Goal: Contribute content: Contribute content

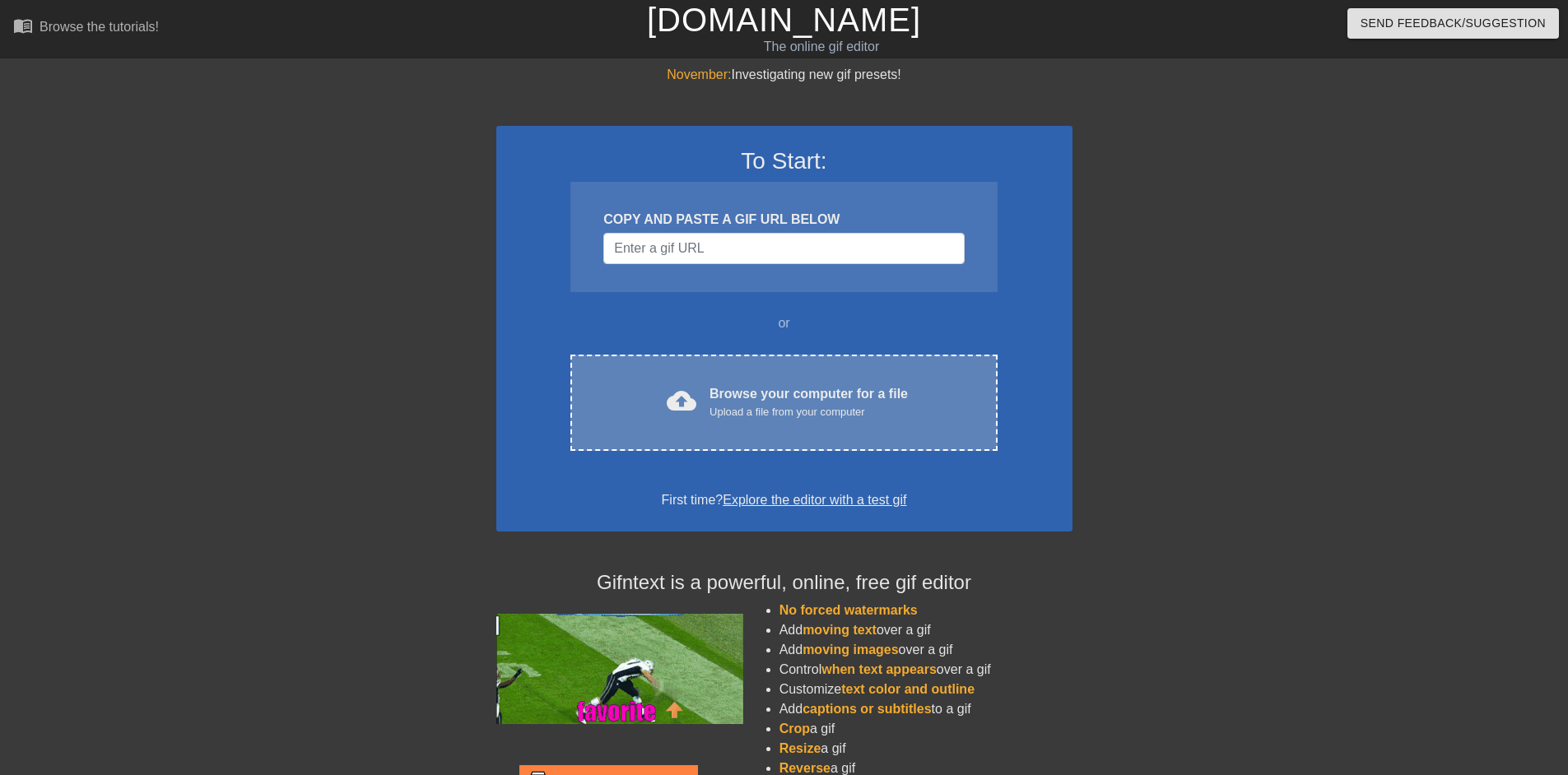
click at [776, 383] on div "cloud_upload Browse your computer for a file Upload a file from your computer C…" at bounding box center [784, 402] width 426 height 96
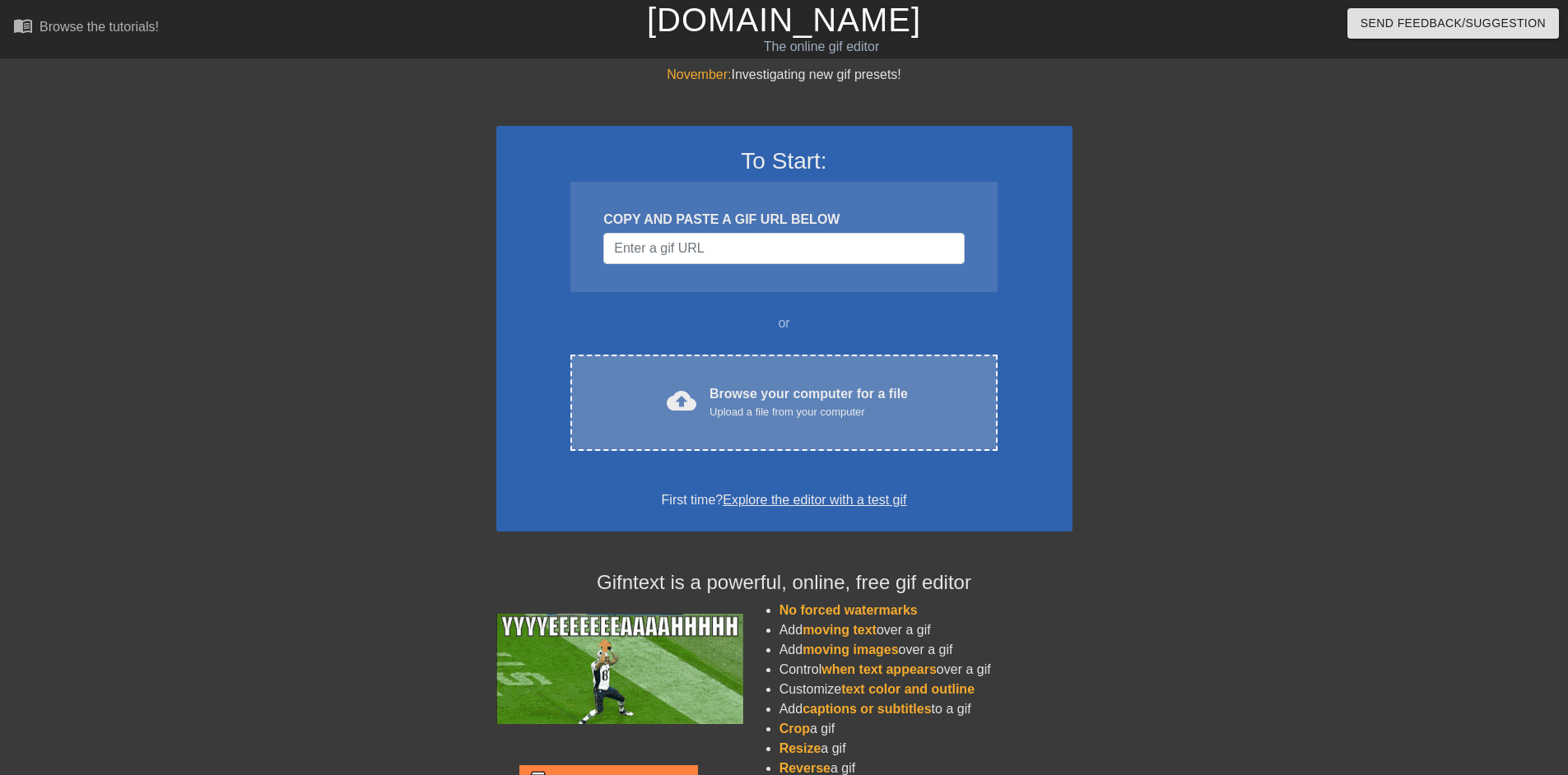
click at [724, 430] on div "cloud_upload Browse your computer for a file Upload a file from your computer C…" at bounding box center [784, 402] width 426 height 96
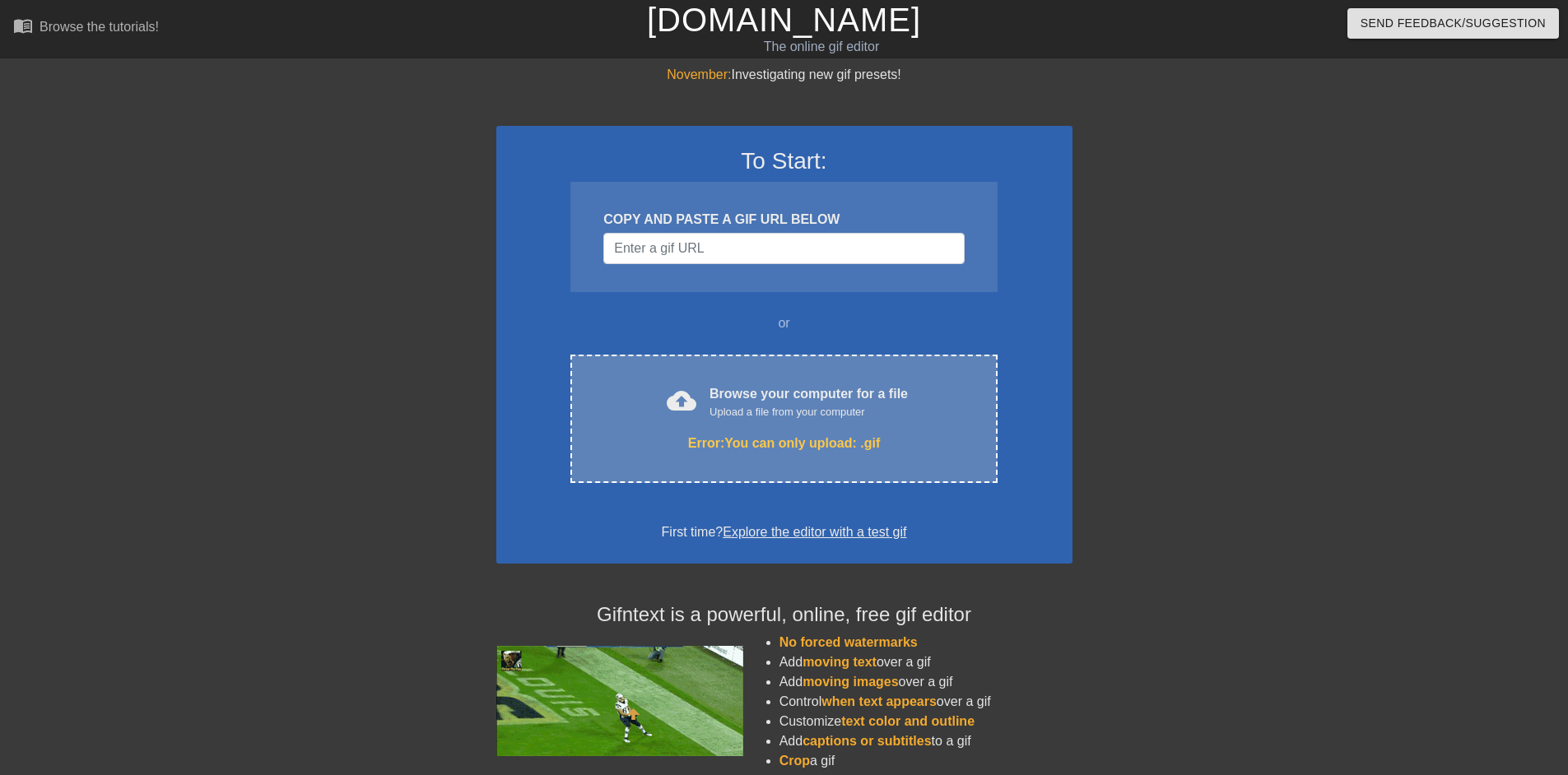
click at [696, 406] on span "cloud_upload" at bounding box center [682, 401] width 30 height 30
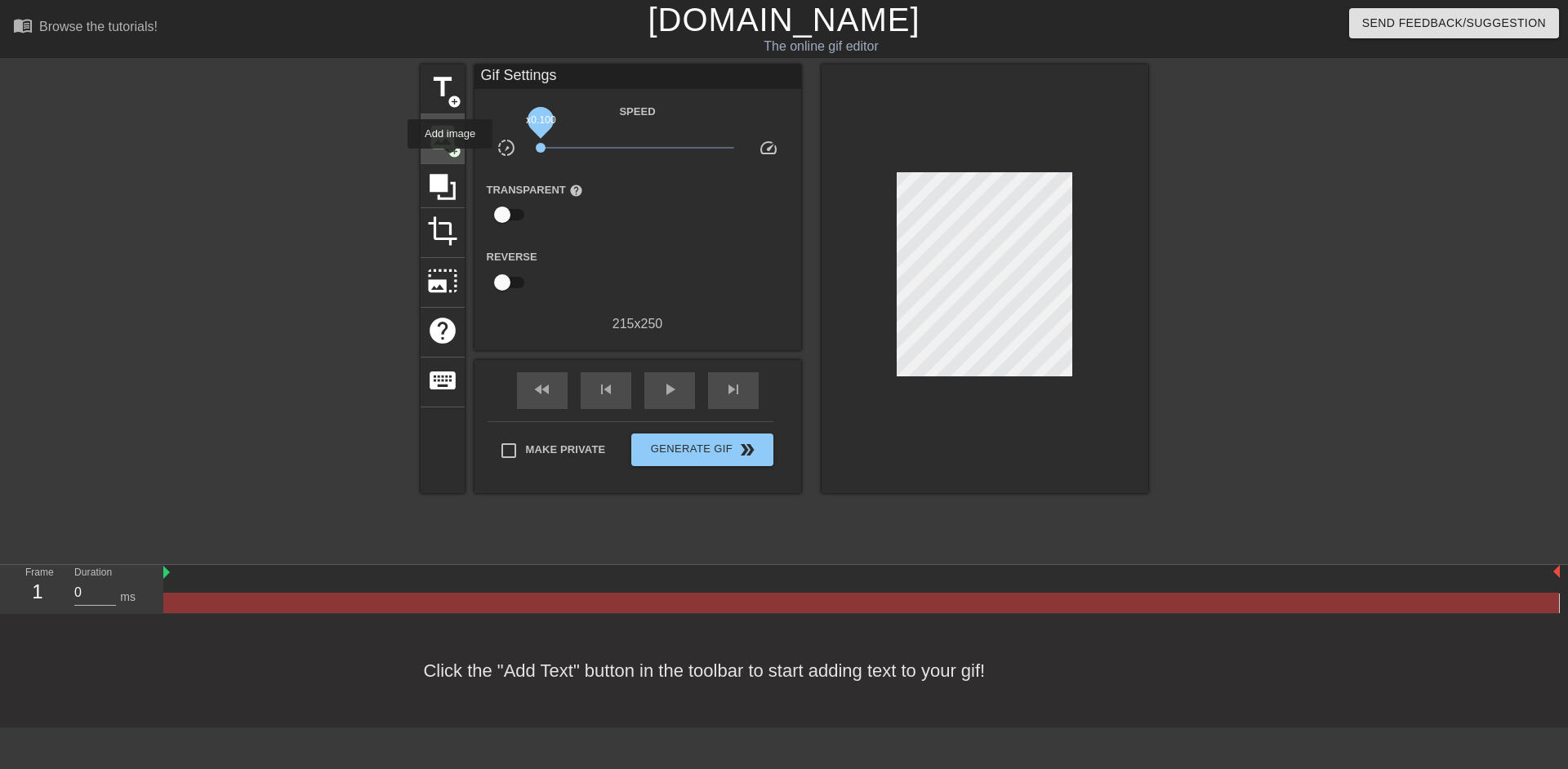
drag, startPoint x: 633, startPoint y: 149, endPoint x: 436, endPoint y: 160, distance: 197.3
click at [436, 160] on div "title add_circle image add_circle crop photo_size_select_large help keyboard Gi…" at bounding box center [784, 279] width 727 height 429
click at [457, 86] on span "title" at bounding box center [442, 87] width 31 height 31
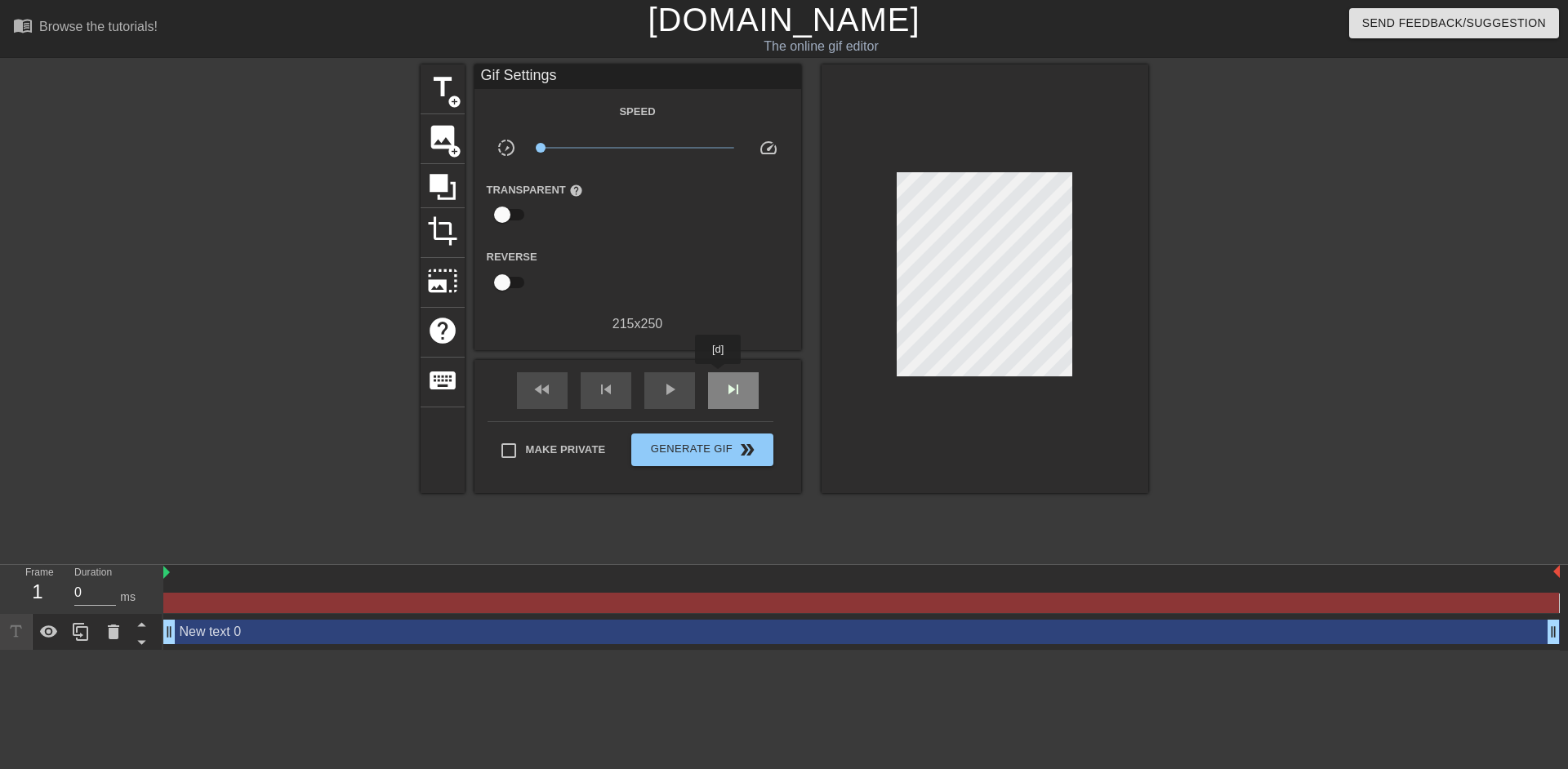
click at [718, 375] on div "skip_next" at bounding box center [733, 391] width 51 height 37
click at [533, 391] on span "fast_rewind" at bounding box center [542, 389] width 19 height 19
click at [439, 94] on span "title" at bounding box center [442, 87] width 31 height 31
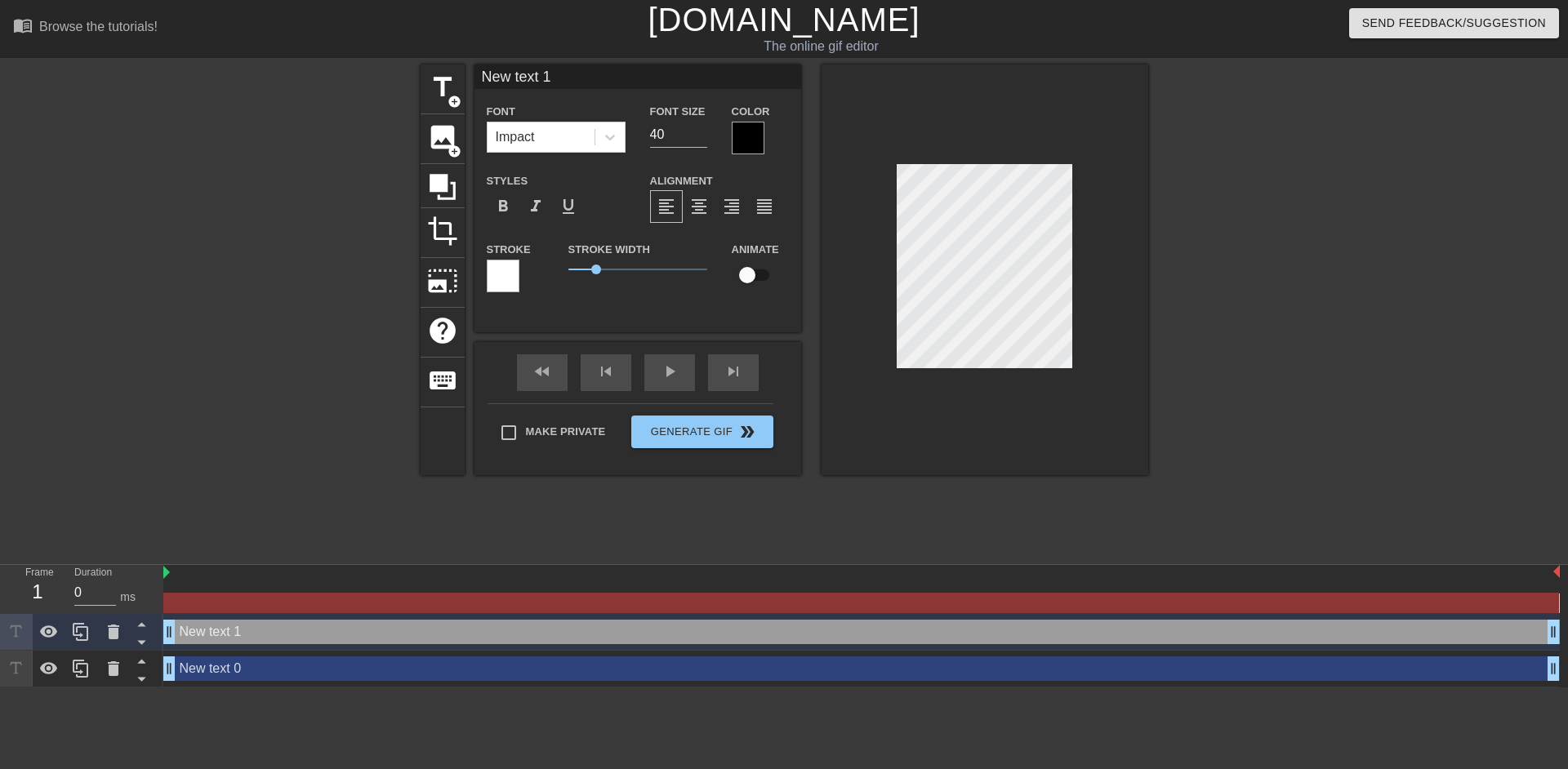
scroll to position [3, 4]
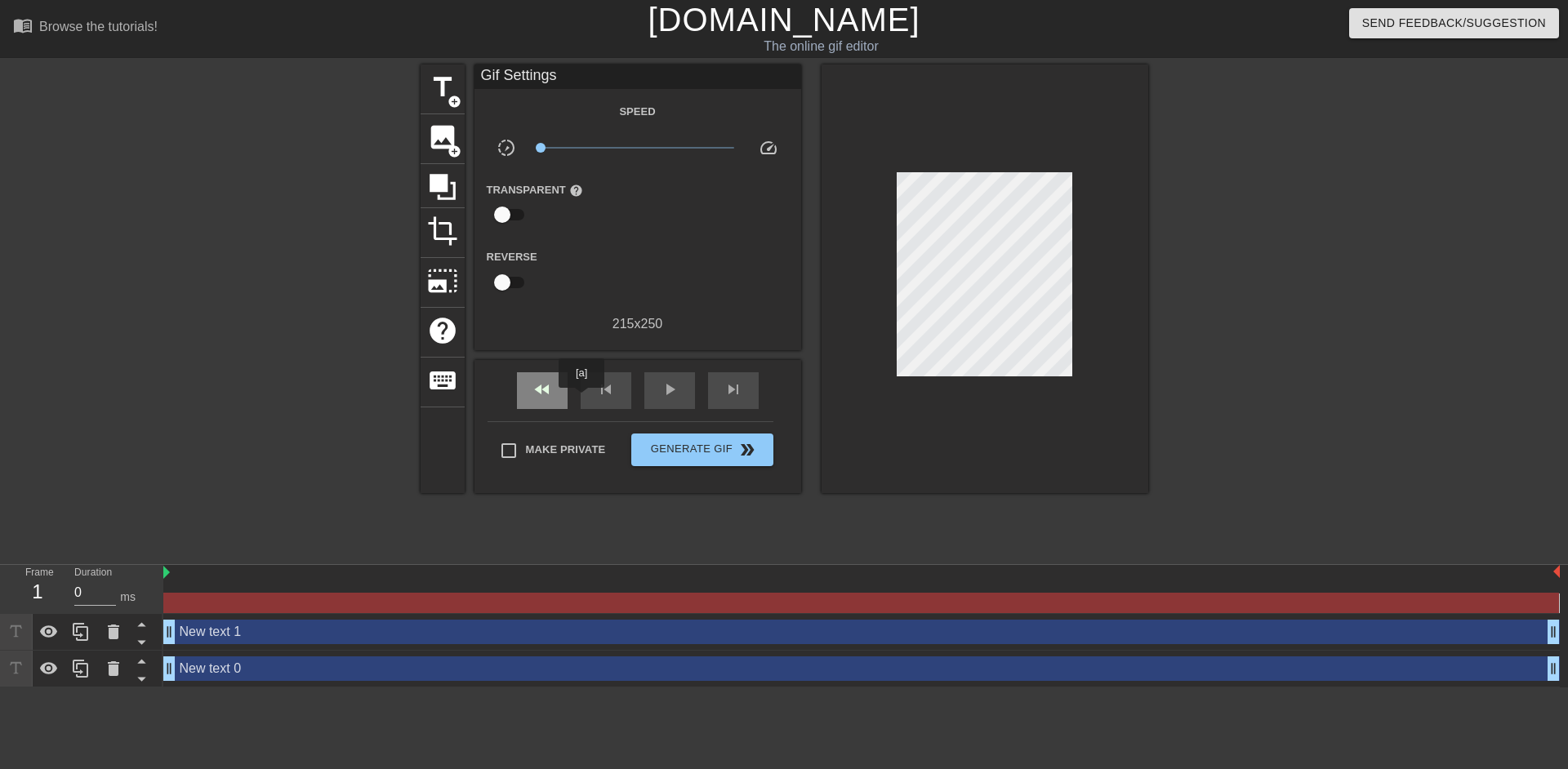
click at [563, 399] on div "fast_rewind" at bounding box center [542, 391] width 51 height 37
click at [592, 388] on div "skip_previous" at bounding box center [605, 391] width 51 height 37
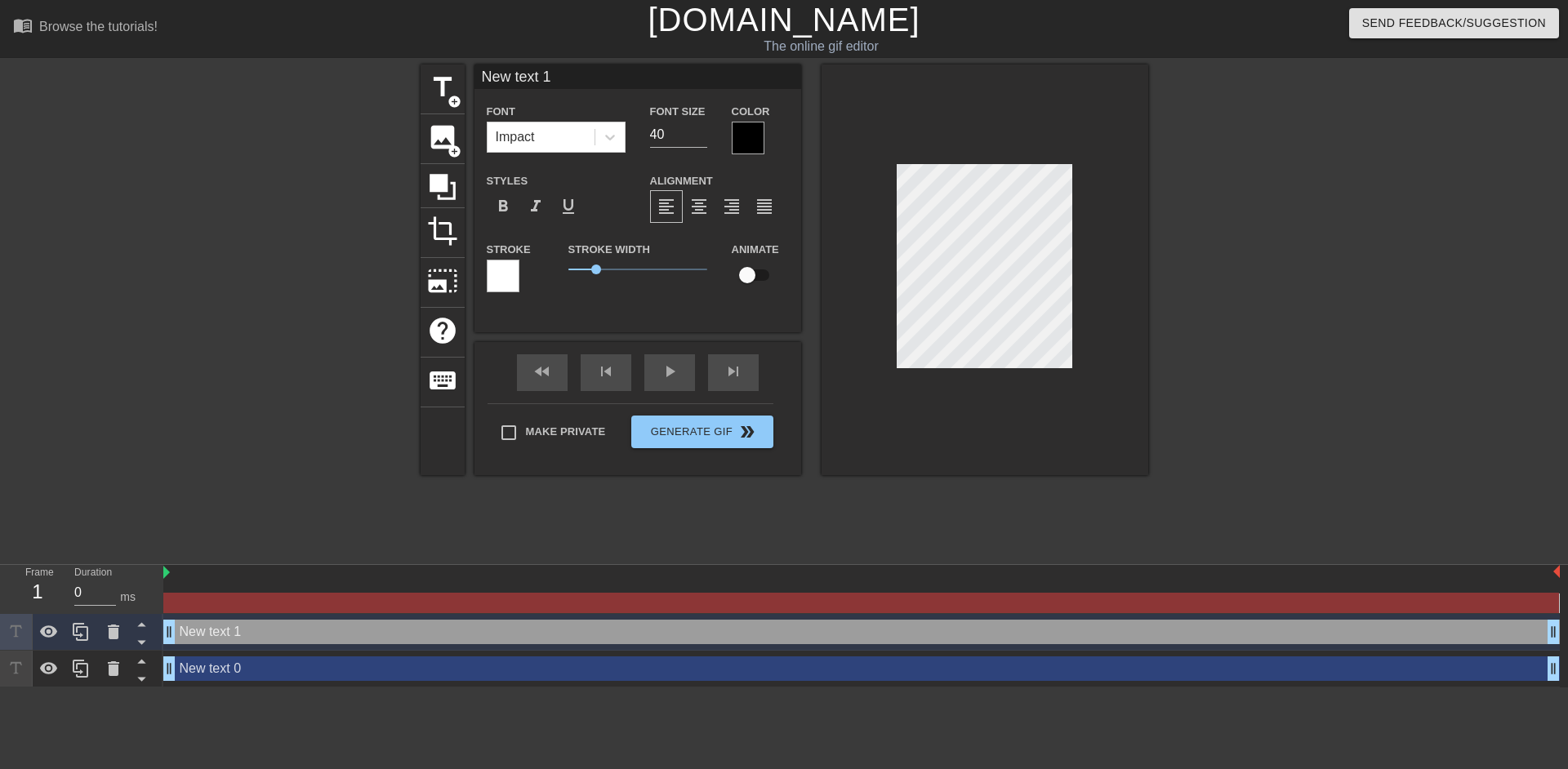
click at [871, 326] on div at bounding box center [984, 270] width 326 height 410
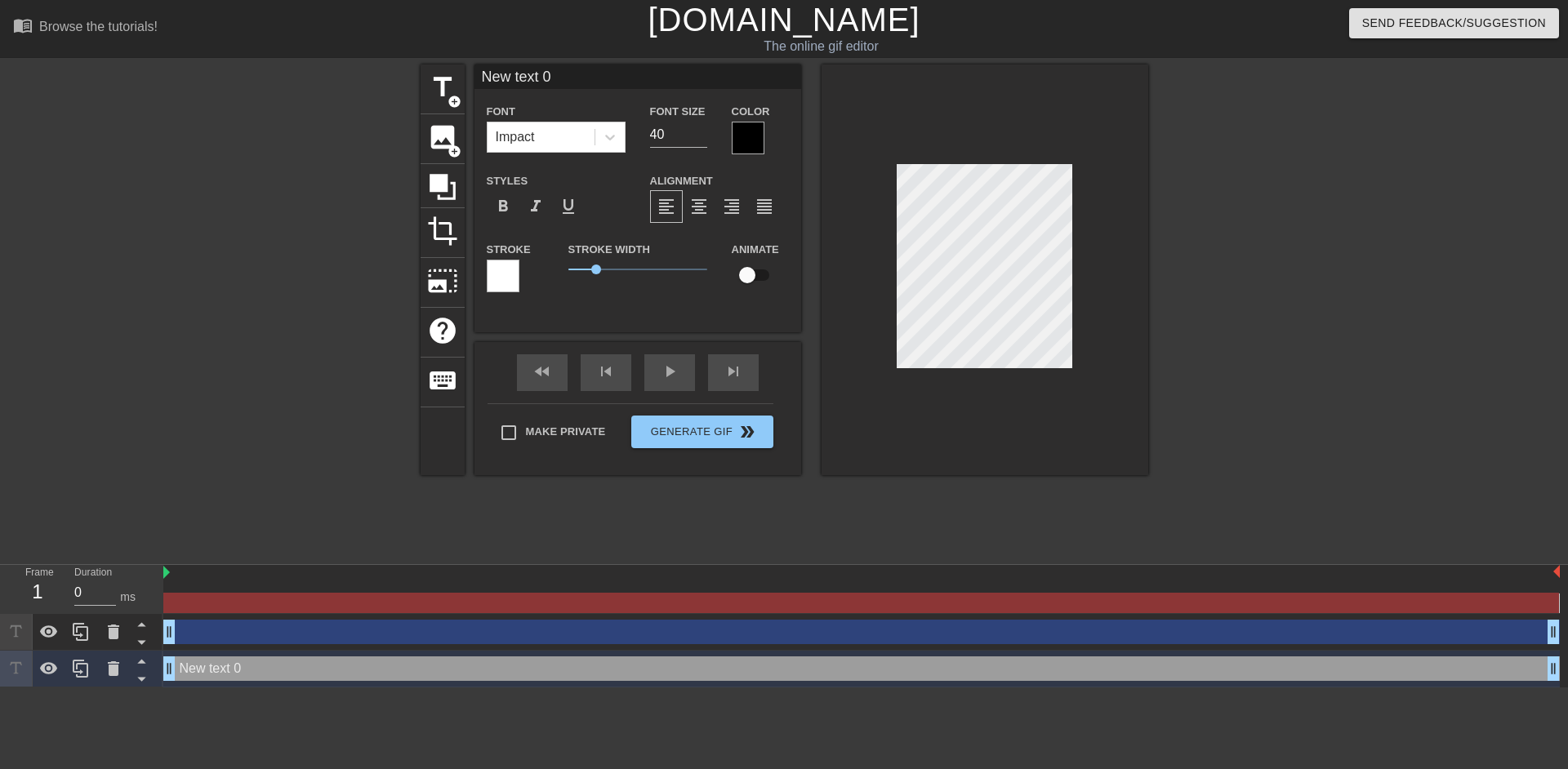
type input "W"
type textarea "W"
type input "Wh"
type textarea "Wh"
type input "Wha"
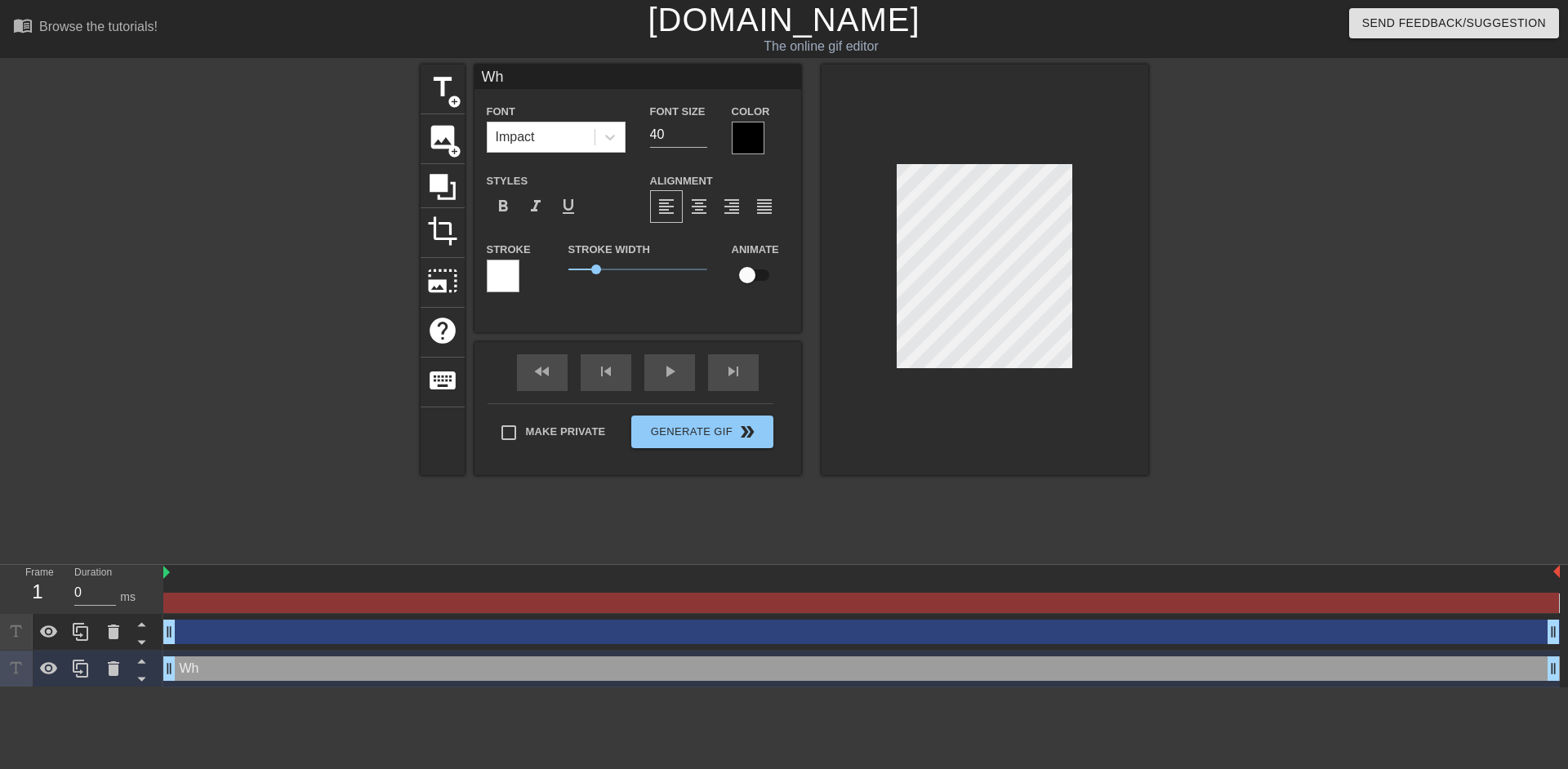
type textarea "Wha"
type input "What"
type textarea "Whats"
type input "Whats"
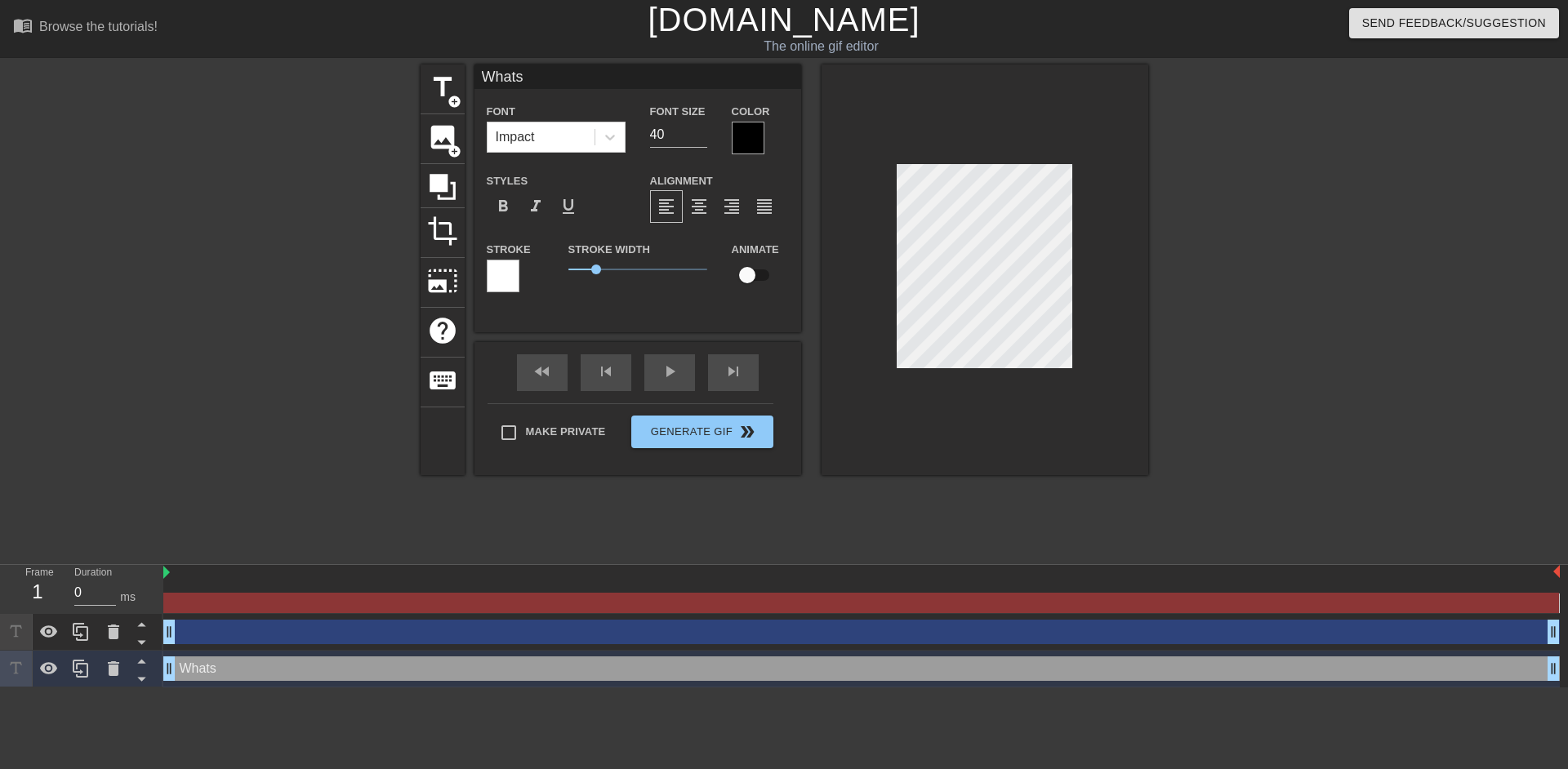
type textarea "Whats"
type input "Whats U"
type textarea "Whats U"
type input "Whats Up"
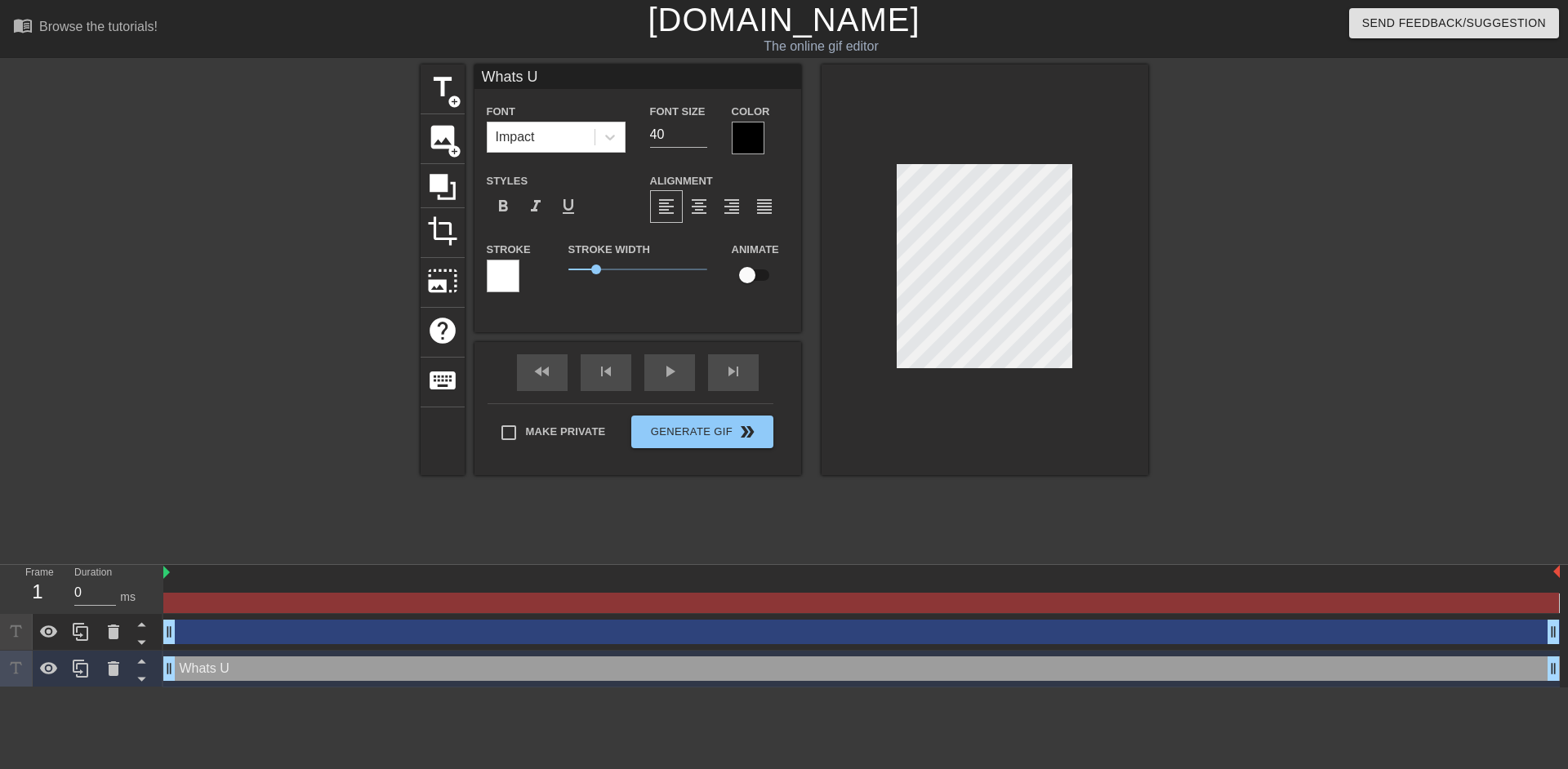
type textarea "Whats Up"
type input "Whats Up"
type textarea "Whats Up"
type input "Whats Up M"
type textarea "Whats Up M"
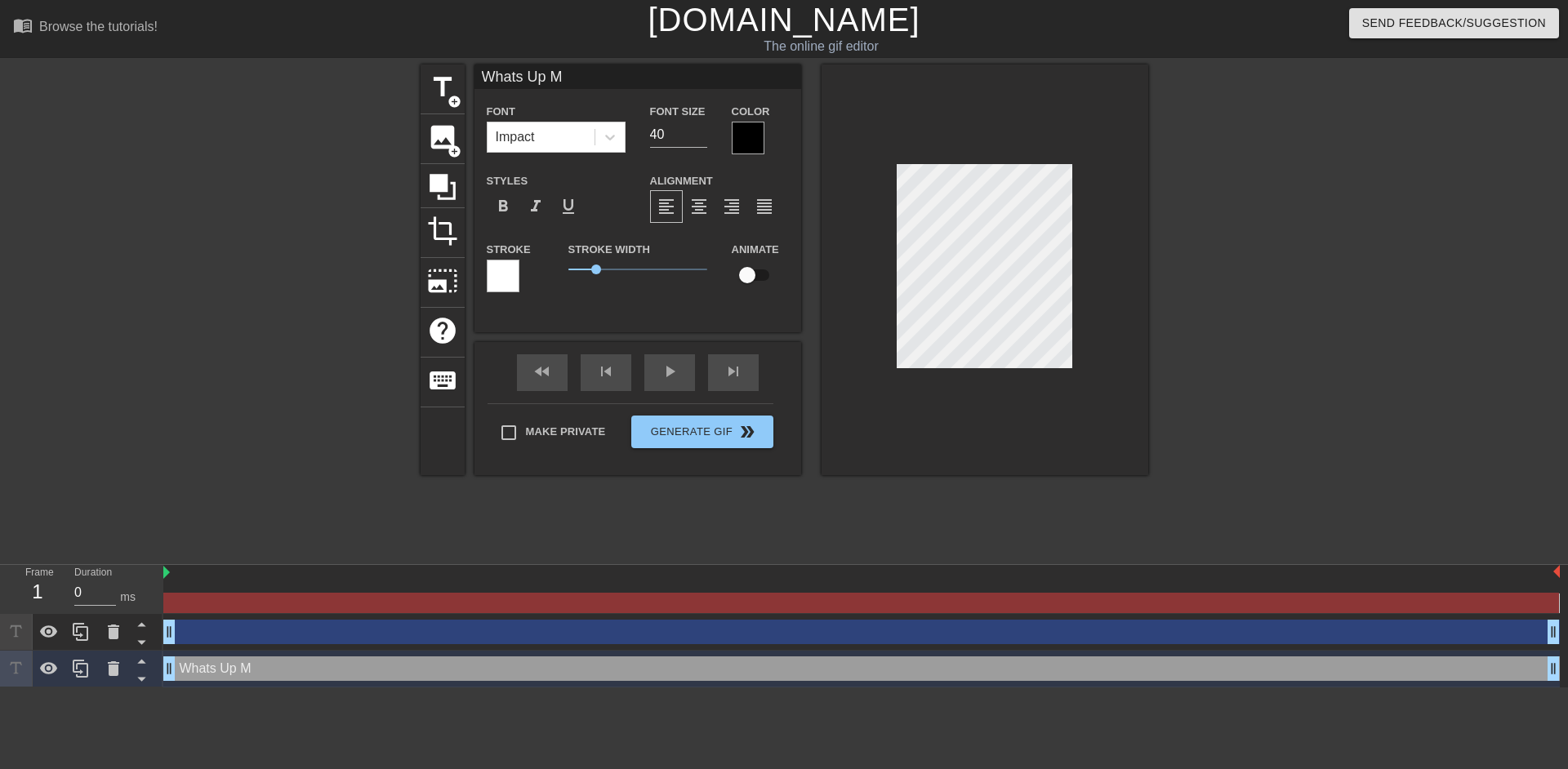
type input "Whats Up My"
type textarea "Whats Up My"
type input "Whats Up My"
type textarea "Whats Up My"
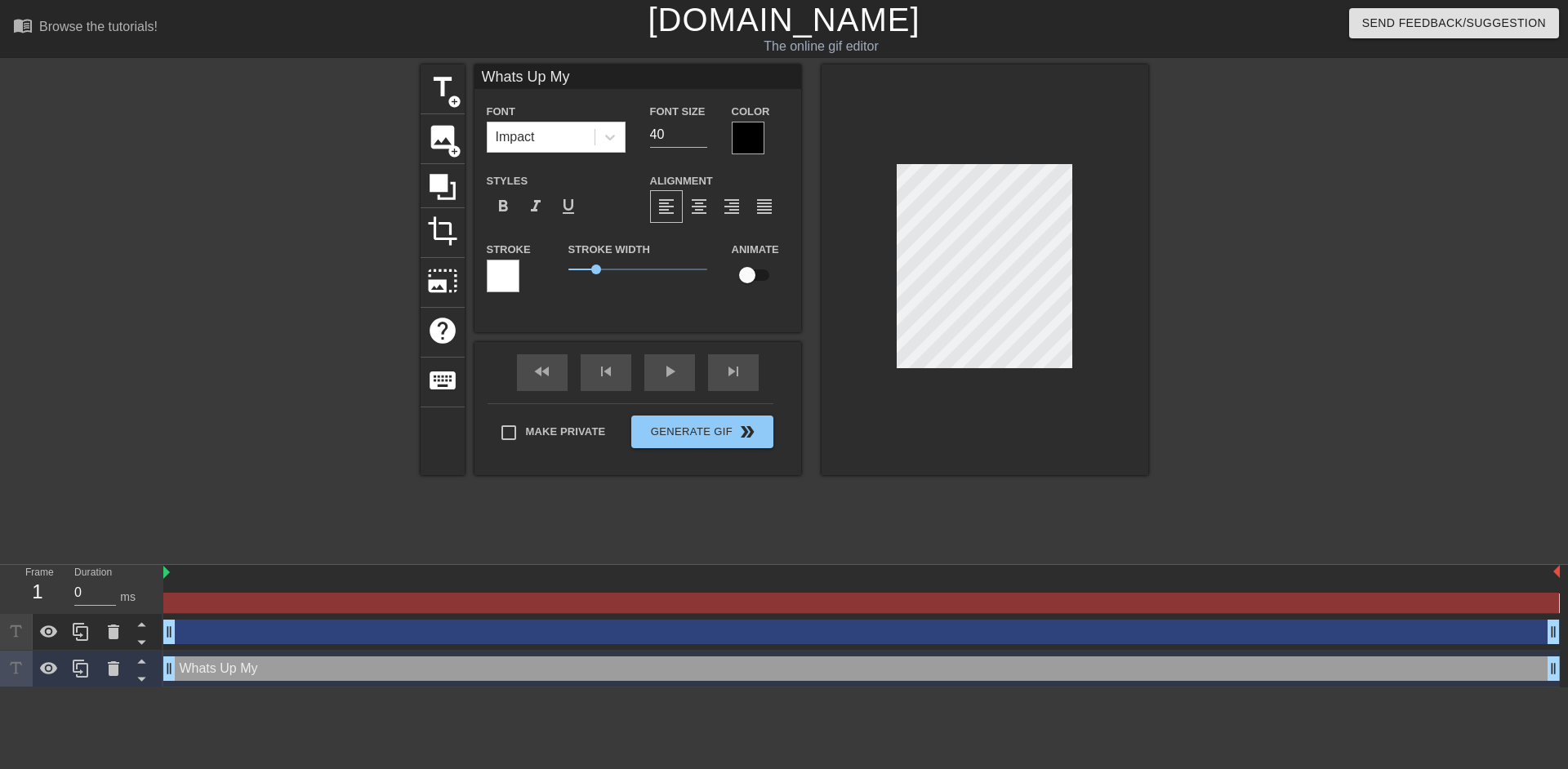
type input "Whats Up My L"
type textarea "Whats Up My L"
type input "Whats Up My Le"
type textarea "Whats Up My Le"
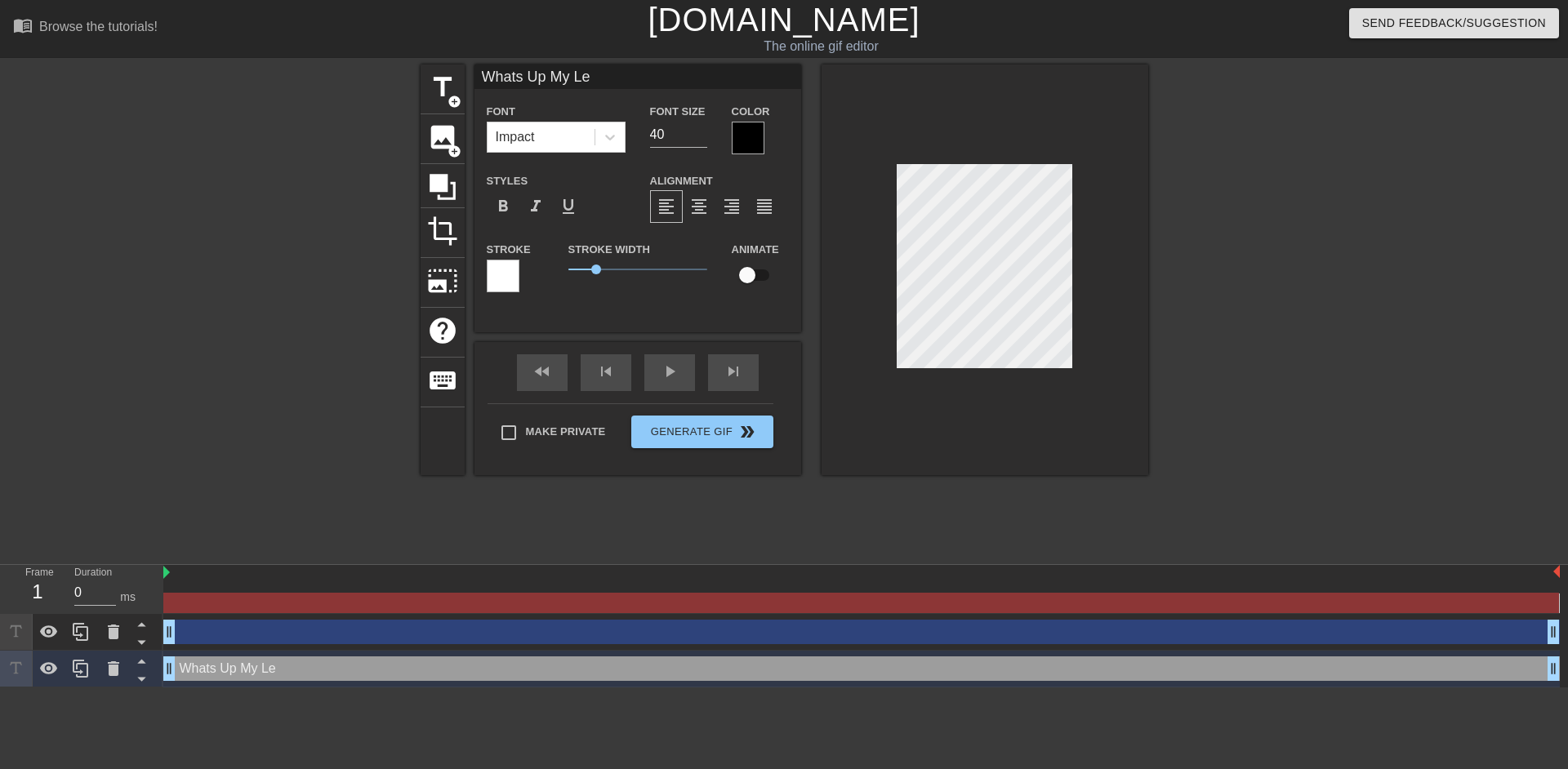
type input "Whats Up My [PERSON_NAME]"
type textarea "Whats Up My [PERSON_NAME]"
type input "Whats Up My Lees"
type textarea "Whats Up My Lees"
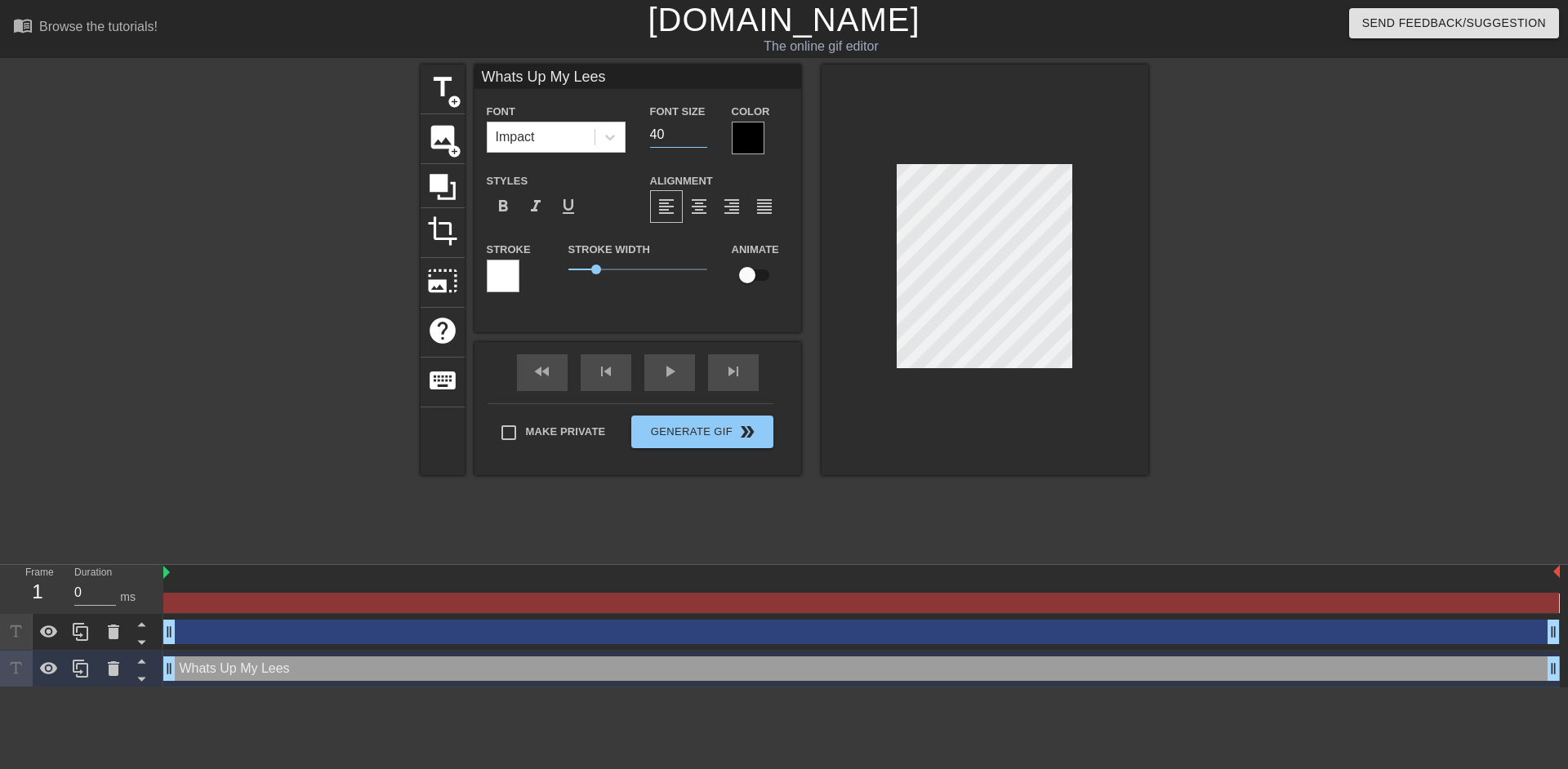
click at [663, 130] on input "40" at bounding box center [678, 134] width 57 height 26
type input "4"
type input "1"
type input "4"
type input "25"
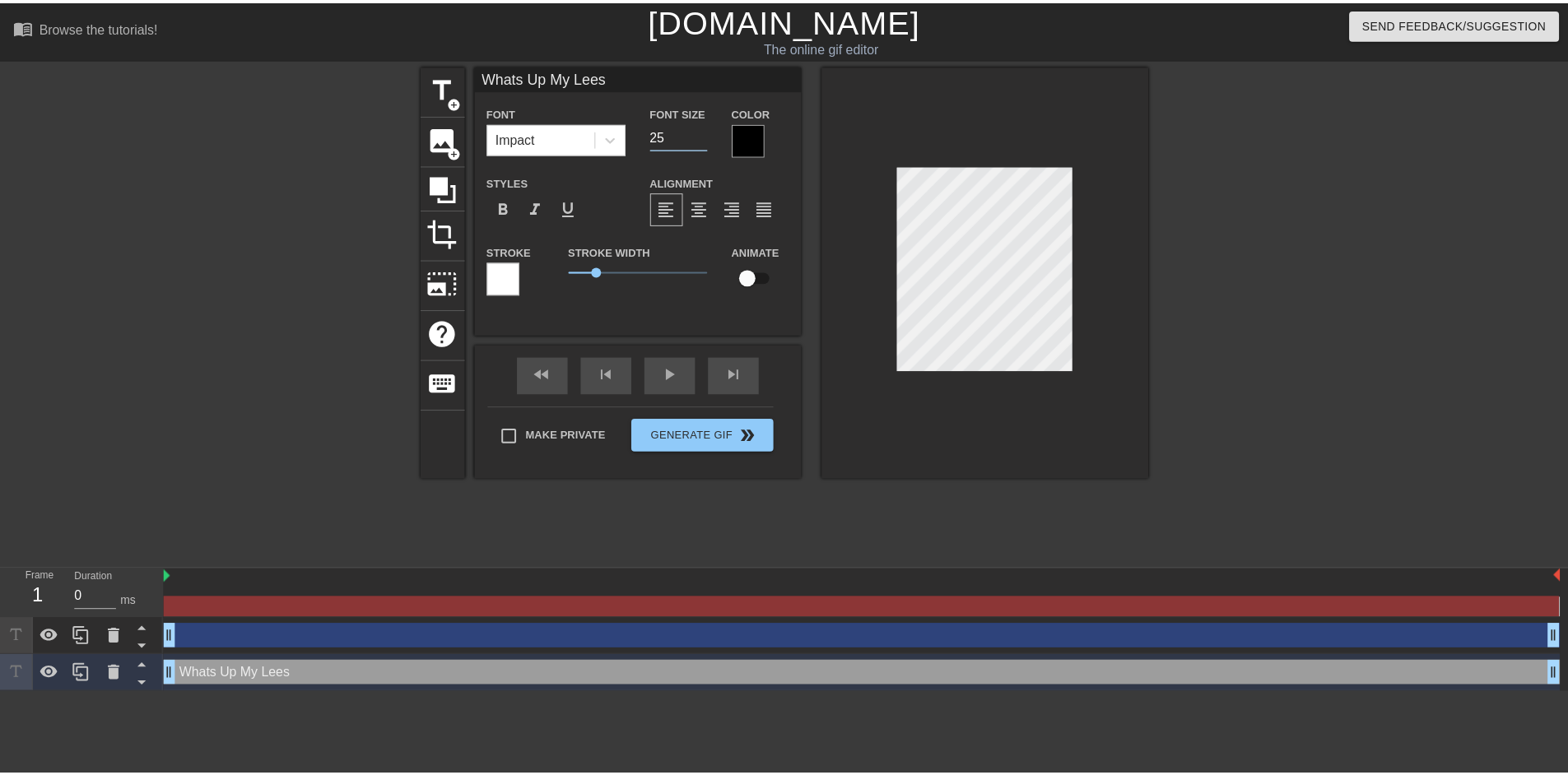
scroll to position [3, 7]
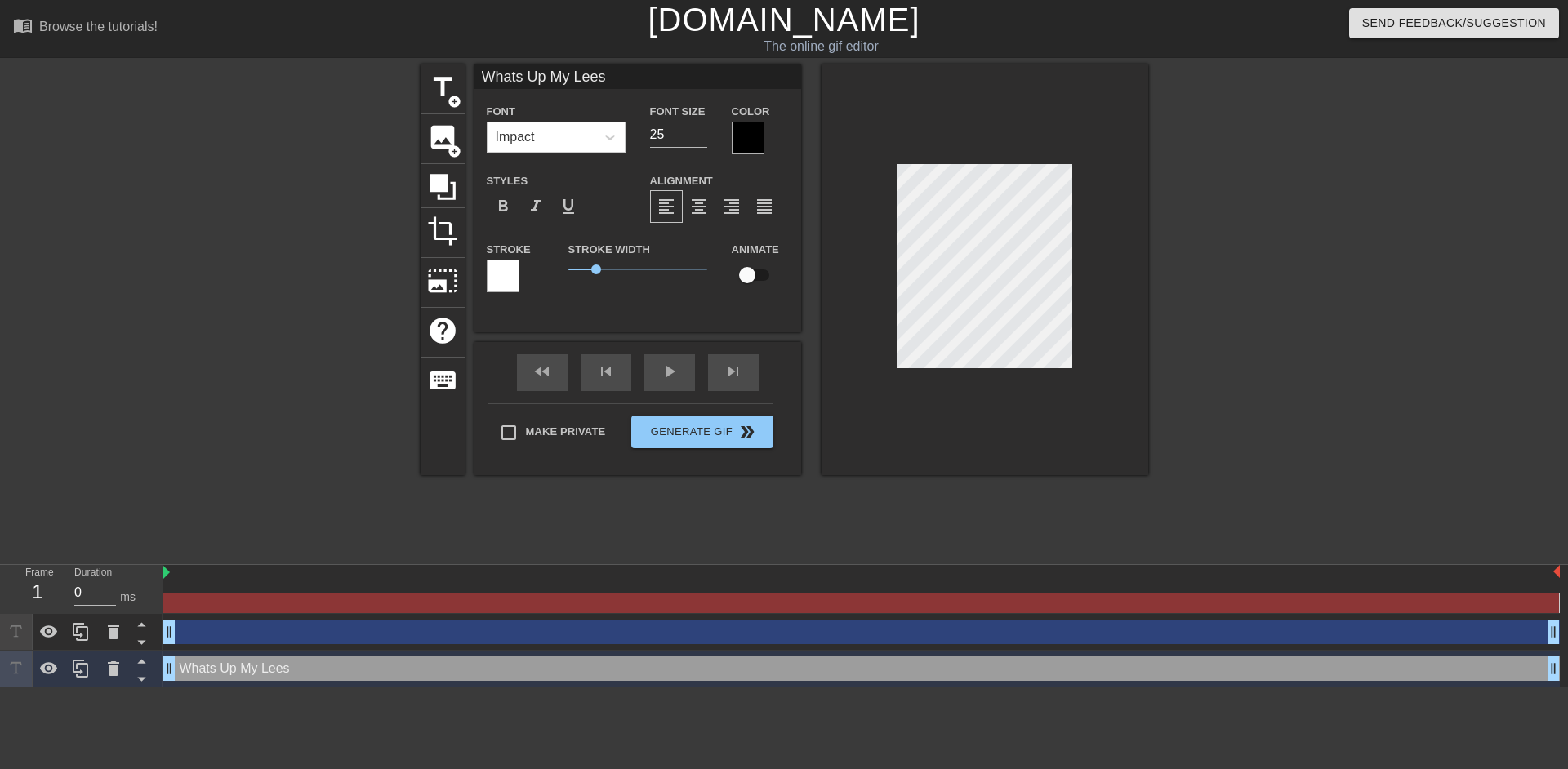
click at [752, 146] on div at bounding box center [748, 137] width 32 height 32
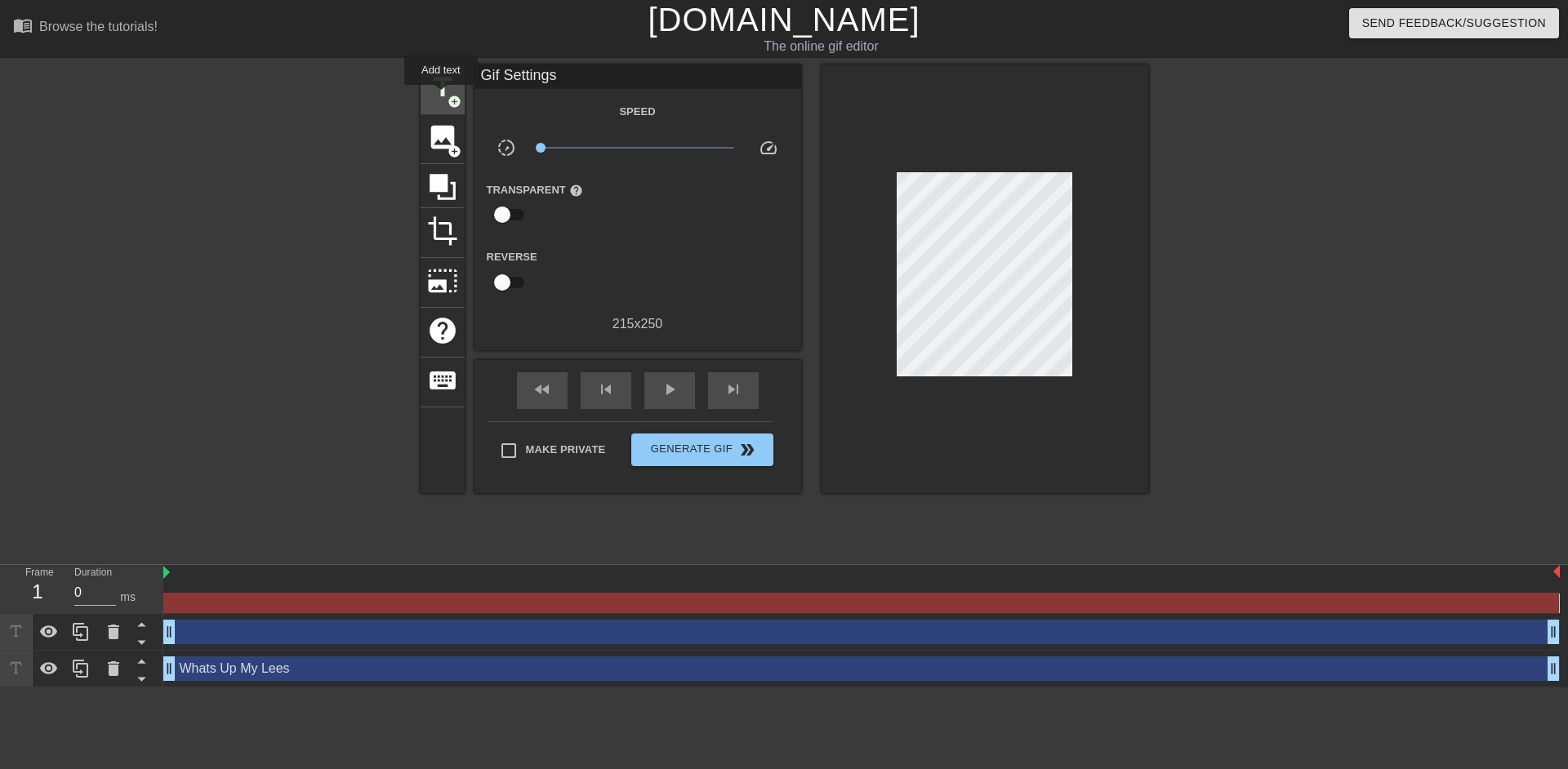
click at [441, 96] on span "title" at bounding box center [442, 87] width 31 height 31
click at [230, 543] on div at bounding box center [278, 309] width 245 height 490
click at [35, 587] on div "1" at bounding box center [37, 592] width 24 height 30
click at [93, 588] on input "0" at bounding box center [95, 593] width 42 height 26
type input "100"
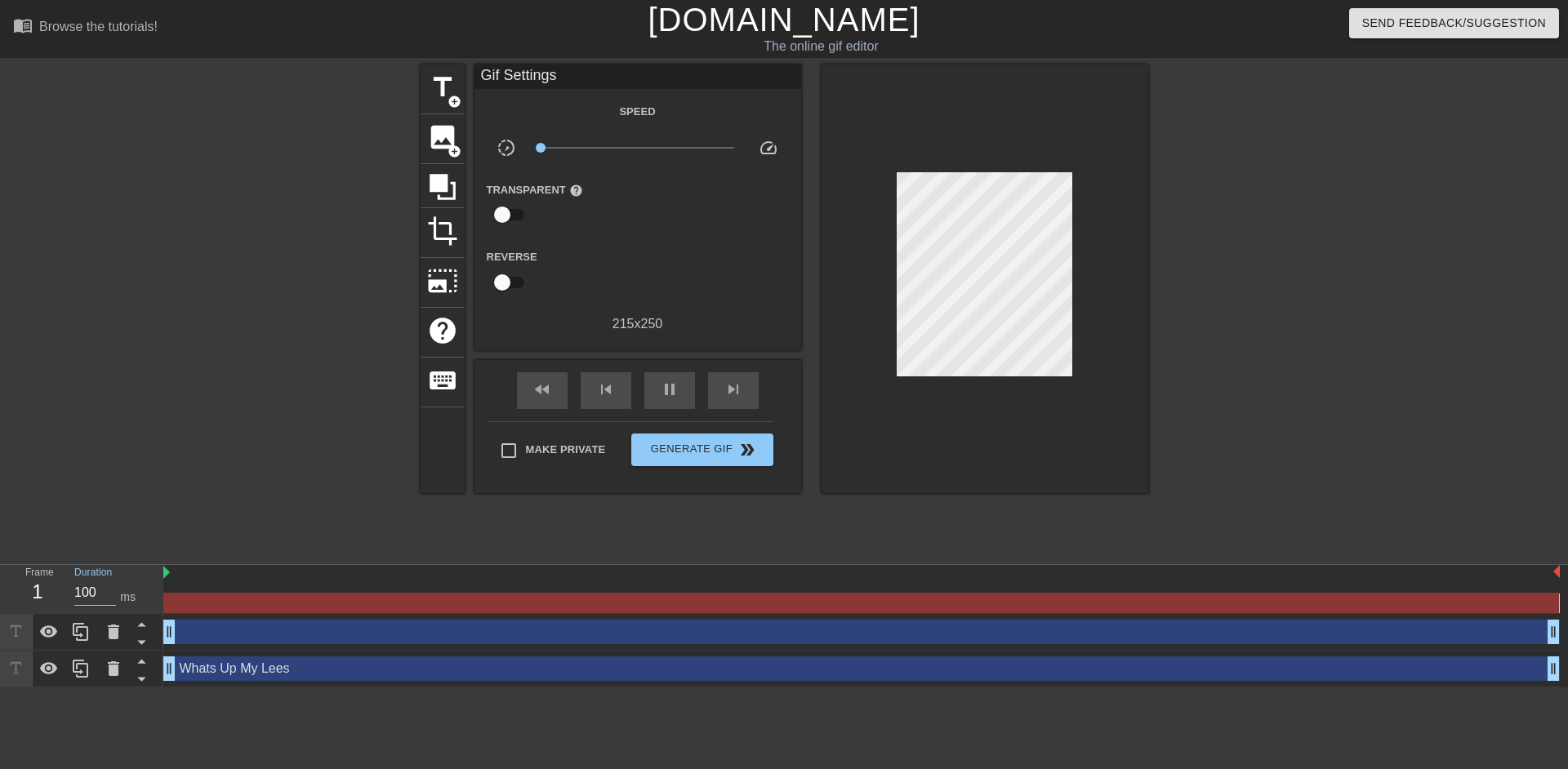
click at [285, 498] on div at bounding box center [278, 309] width 245 height 490
drag, startPoint x: 1508, startPoint y: 608, endPoint x: 1497, endPoint y: 607, distance: 11.0
click at [1504, 608] on div at bounding box center [861, 603] width 1396 height 20
click at [170, 573] on div at bounding box center [861, 574] width 1397 height 17
drag, startPoint x: 166, startPoint y: 573, endPoint x: 192, endPoint y: 574, distance: 26.0
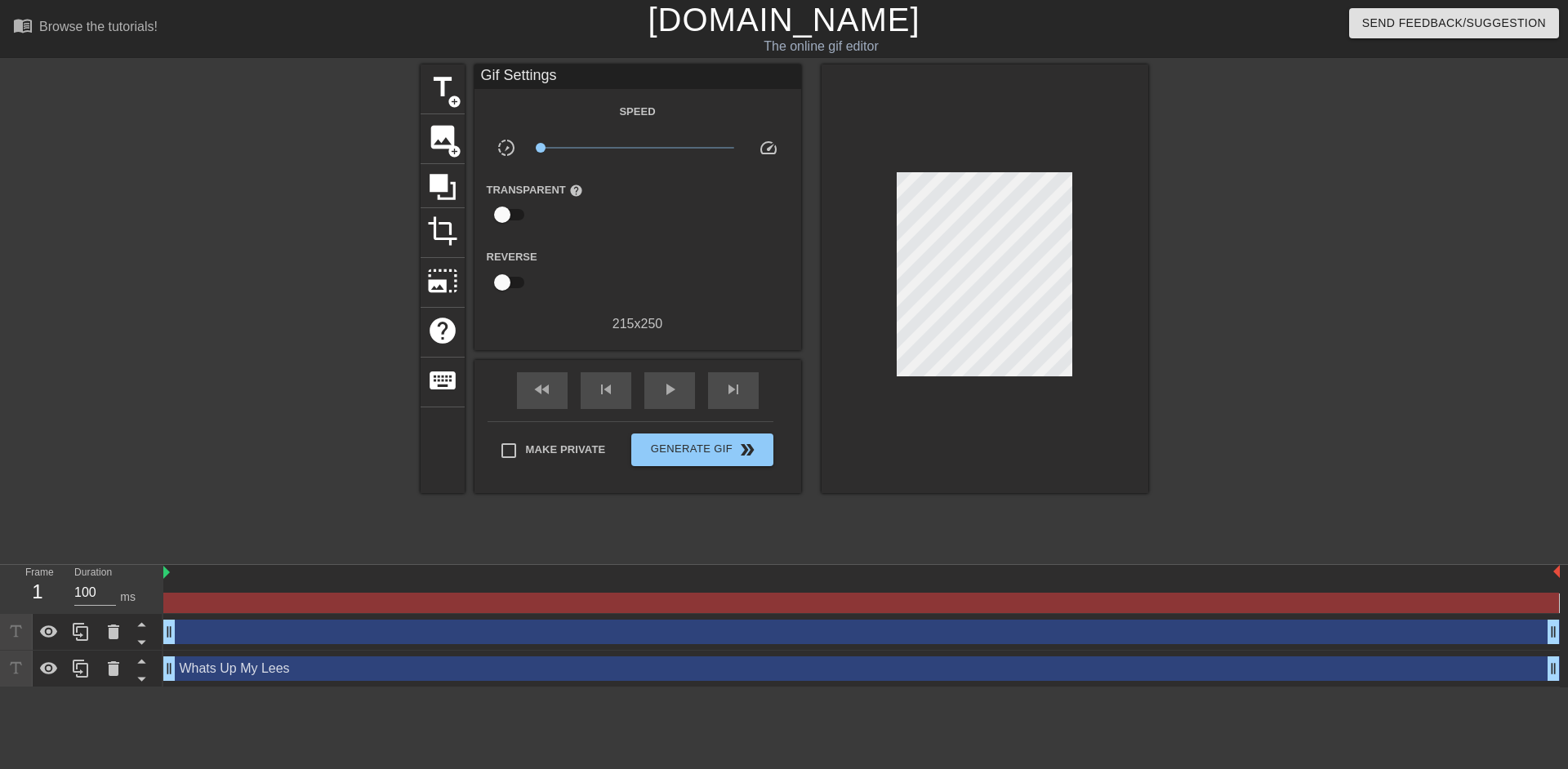
click at [198, 687] on html "menu_book Browse the tutorials! [DOMAIN_NAME] The online gif editor Send Feedba…" at bounding box center [784, 344] width 1568 height 687
drag, startPoint x: 166, startPoint y: 632, endPoint x: 223, endPoint y: 636, distance: 57.1
drag, startPoint x: 1556, startPoint y: 605, endPoint x: 1529, endPoint y: 608, distance: 27.2
click at [1529, 608] on div at bounding box center [861, 603] width 1396 height 20
click at [1555, 600] on div "drag_handle drag_handle Whats Up My Lees drag_handle drag_handle" at bounding box center [866, 626] width 1405 height 122
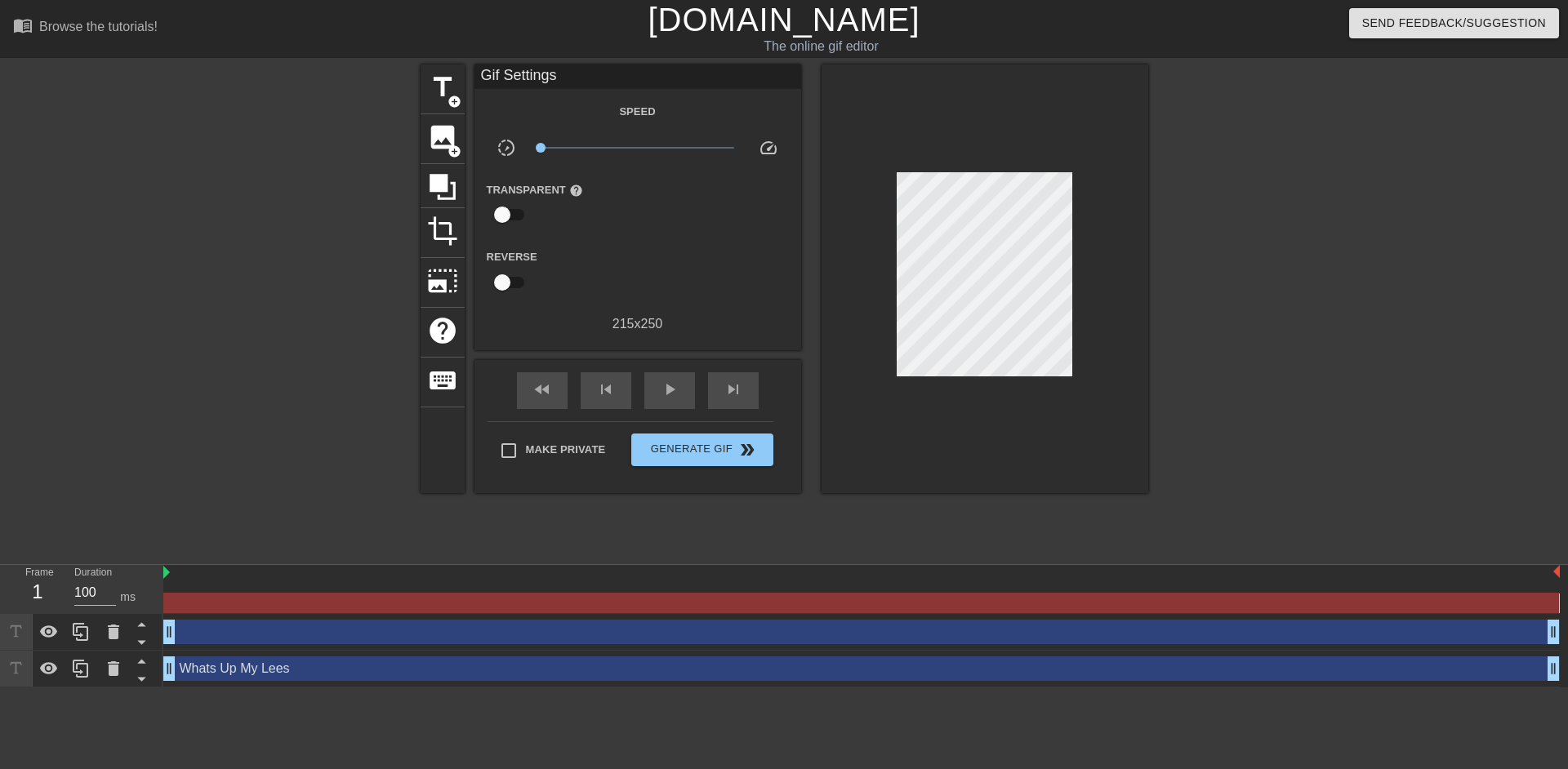
drag, startPoint x: 1556, startPoint y: 602, endPoint x: 485, endPoint y: 548, distance: 1072.4
click at [485, 548] on div "menu_book Browse the tutorials! [DOMAIN_NAME] The online gif editor Send Feedba…" at bounding box center [784, 344] width 1568 height 687
drag, startPoint x: 305, startPoint y: 515, endPoint x: 712, endPoint y: 457, distance: 411.1
drag, startPoint x: 712, startPoint y: 457, endPoint x: 1228, endPoint y: 385, distance: 521.0
click at [1228, 385] on div at bounding box center [1290, 309] width 245 height 490
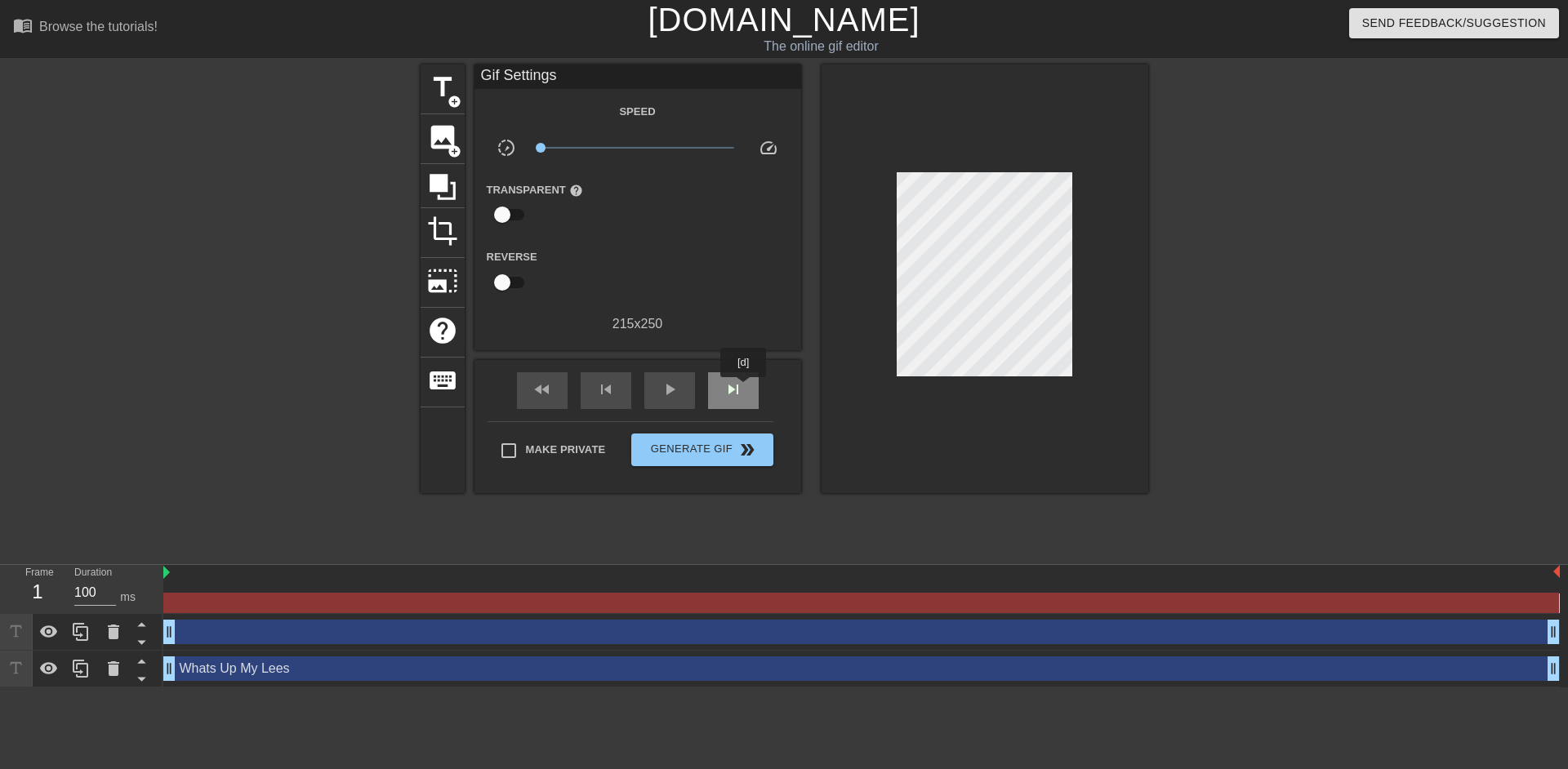
click at [744, 388] on div "skip_next" at bounding box center [733, 391] width 51 height 37
click at [557, 385] on div "fast_rewind" at bounding box center [542, 391] width 51 height 37
click at [727, 384] on span "skip_next" at bounding box center [733, 389] width 19 height 19
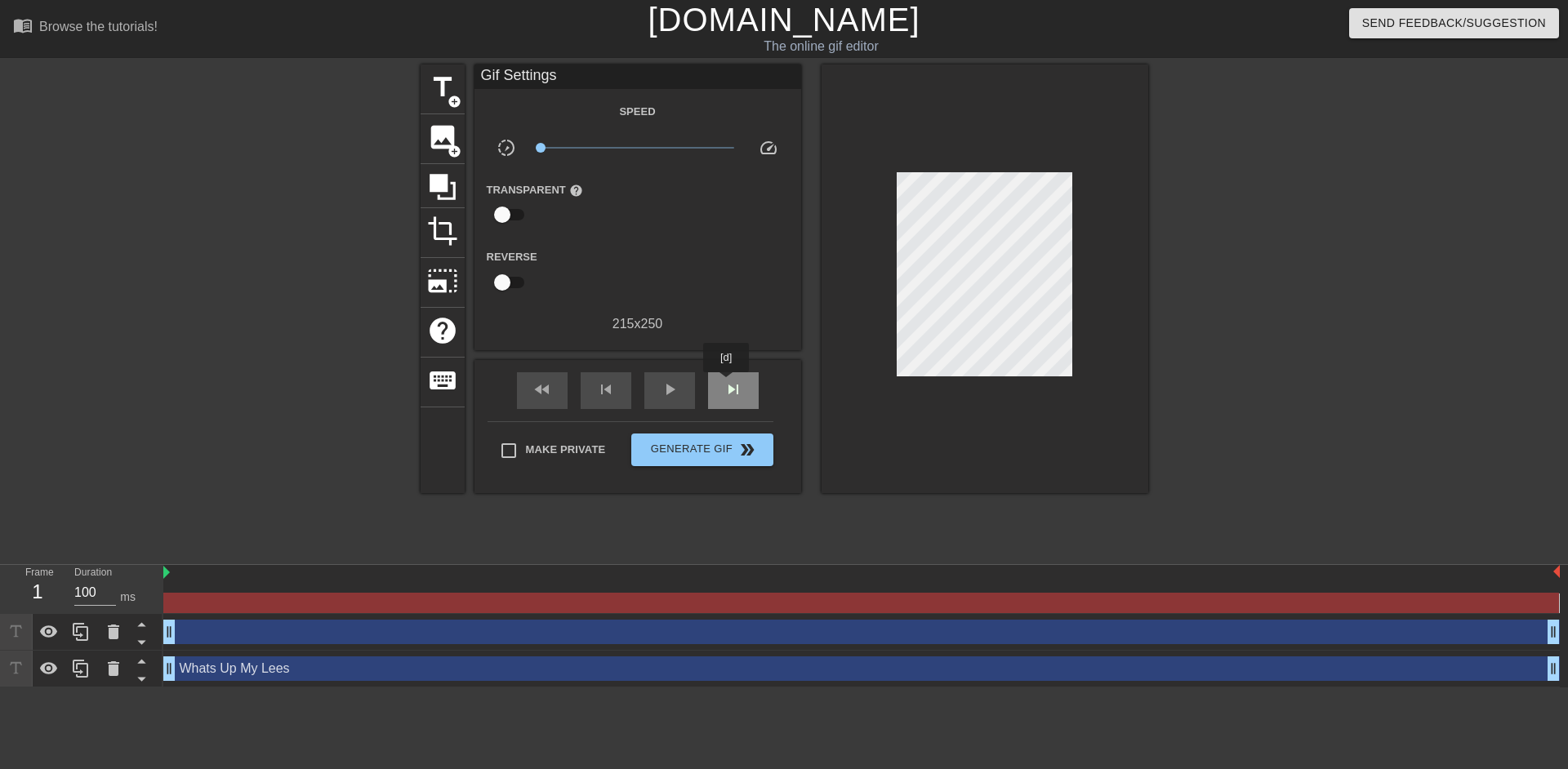
click at [727, 384] on span "skip_next" at bounding box center [733, 389] width 19 height 19
click at [580, 397] on div "skip_previous" at bounding box center [605, 391] width 51 height 37
click at [563, 394] on div "fast_rewind" at bounding box center [542, 391] width 51 height 37
click at [440, 366] on span "keyboard" at bounding box center [442, 380] width 31 height 31
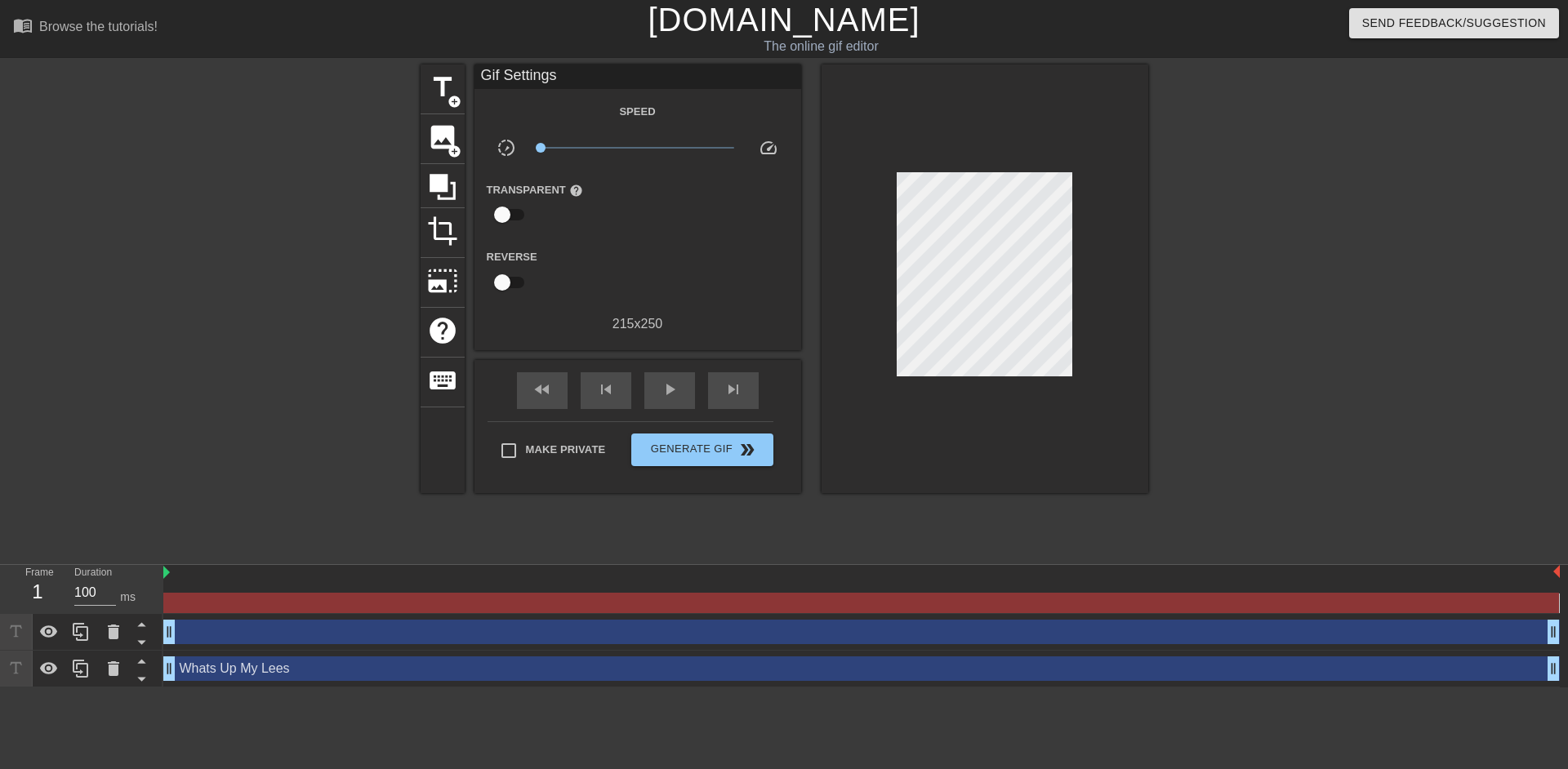
drag, startPoint x: 44, startPoint y: 594, endPoint x: 26, endPoint y: 595, distance: 18.0
click at [44, 594] on div "1" at bounding box center [37, 592] width 24 height 30
click at [26, 595] on div "1" at bounding box center [37, 592] width 24 height 30
drag, startPoint x: 549, startPoint y: 141, endPoint x: 562, endPoint y: 145, distance: 13.6
click at [562, 145] on span "x0.166" at bounding box center [637, 147] width 194 height 19
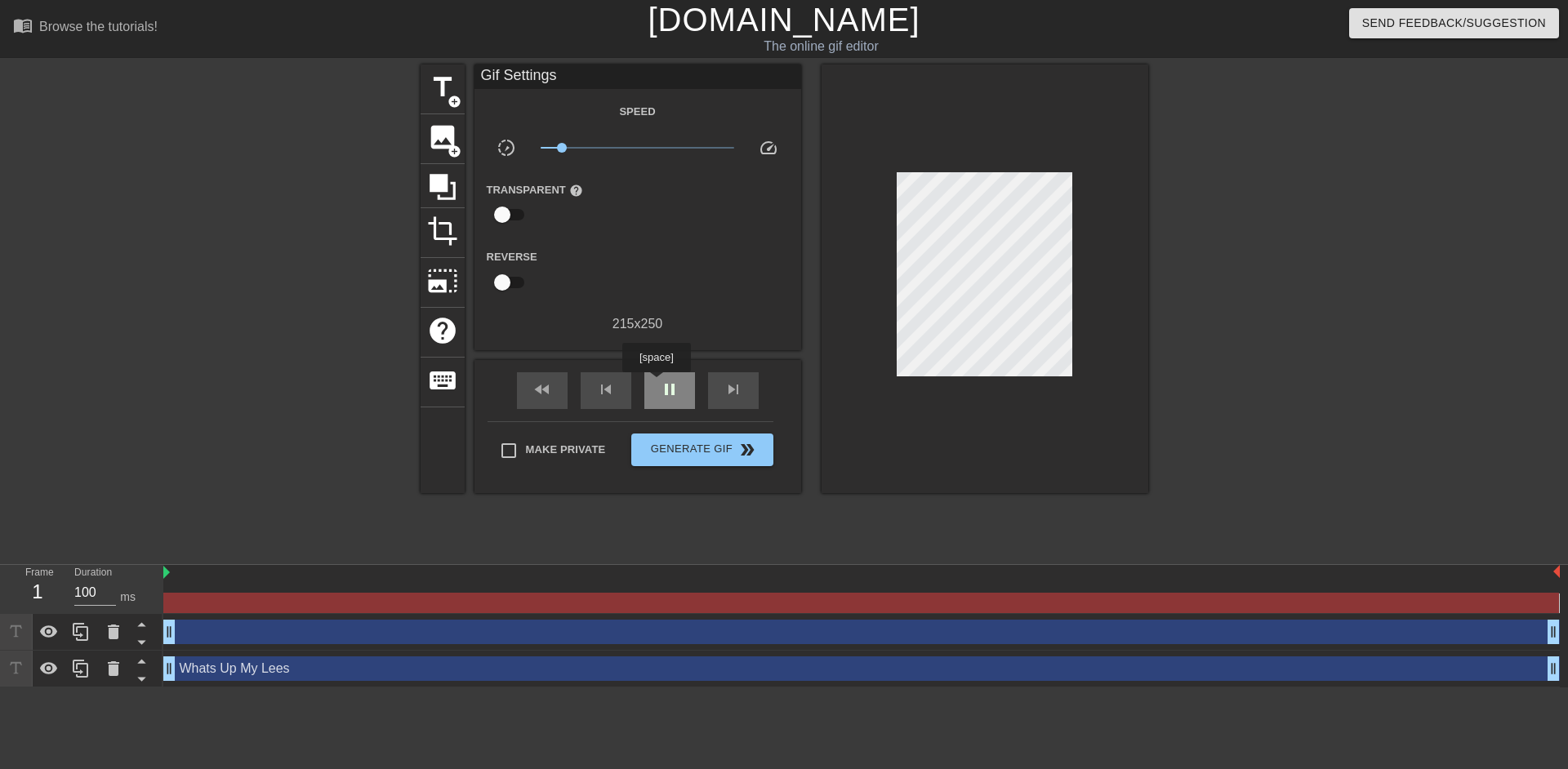
click at [664, 381] on span "pause" at bounding box center [669, 389] width 19 height 19
click at [664, 381] on span "play_arrow" at bounding box center [669, 389] width 19 height 19
click at [447, 93] on span "title" at bounding box center [442, 87] width 31 height 31
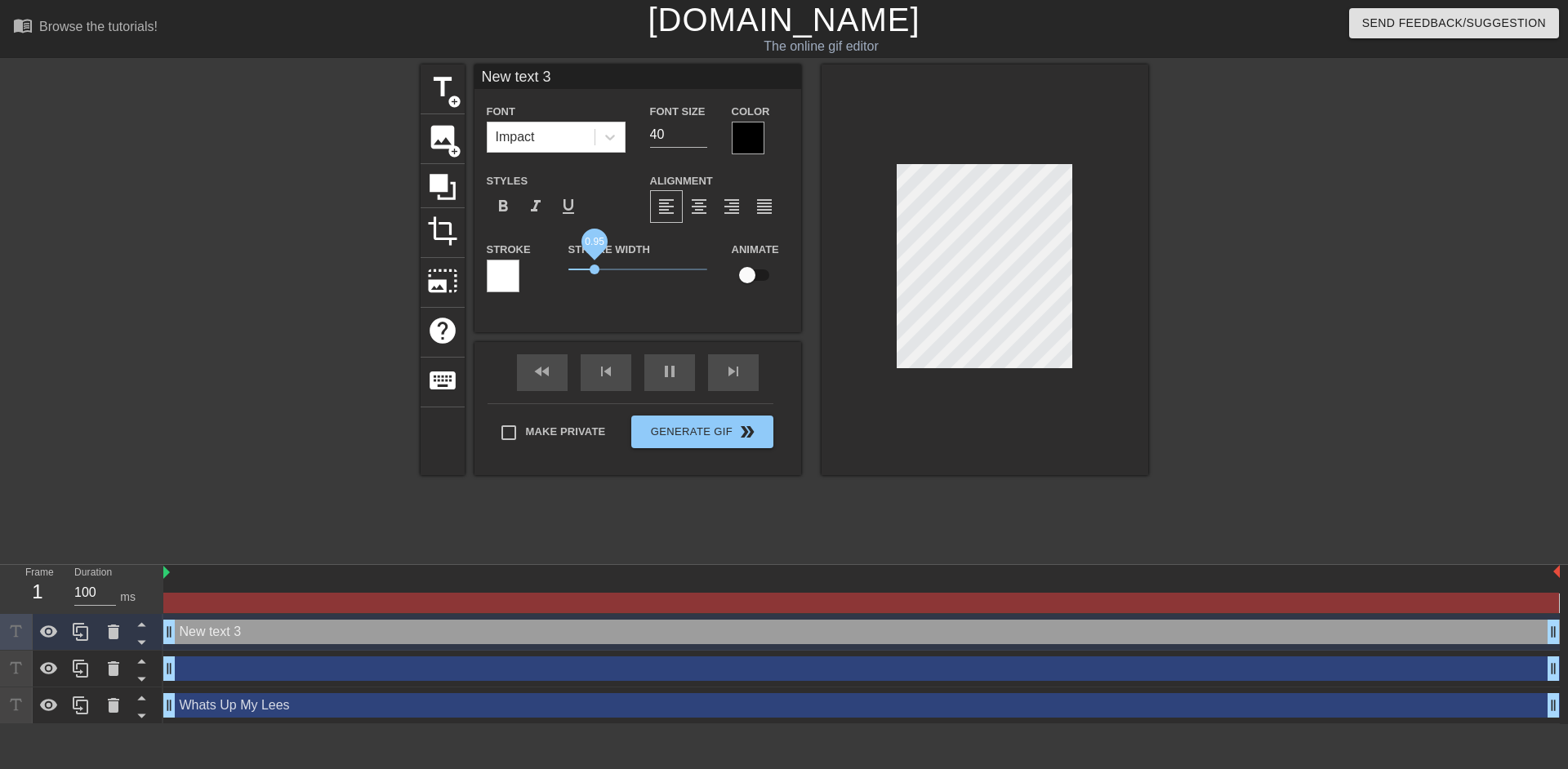
click at [594, 270] on span "0.95" at bounding box center [594, 269] width 10 height 10
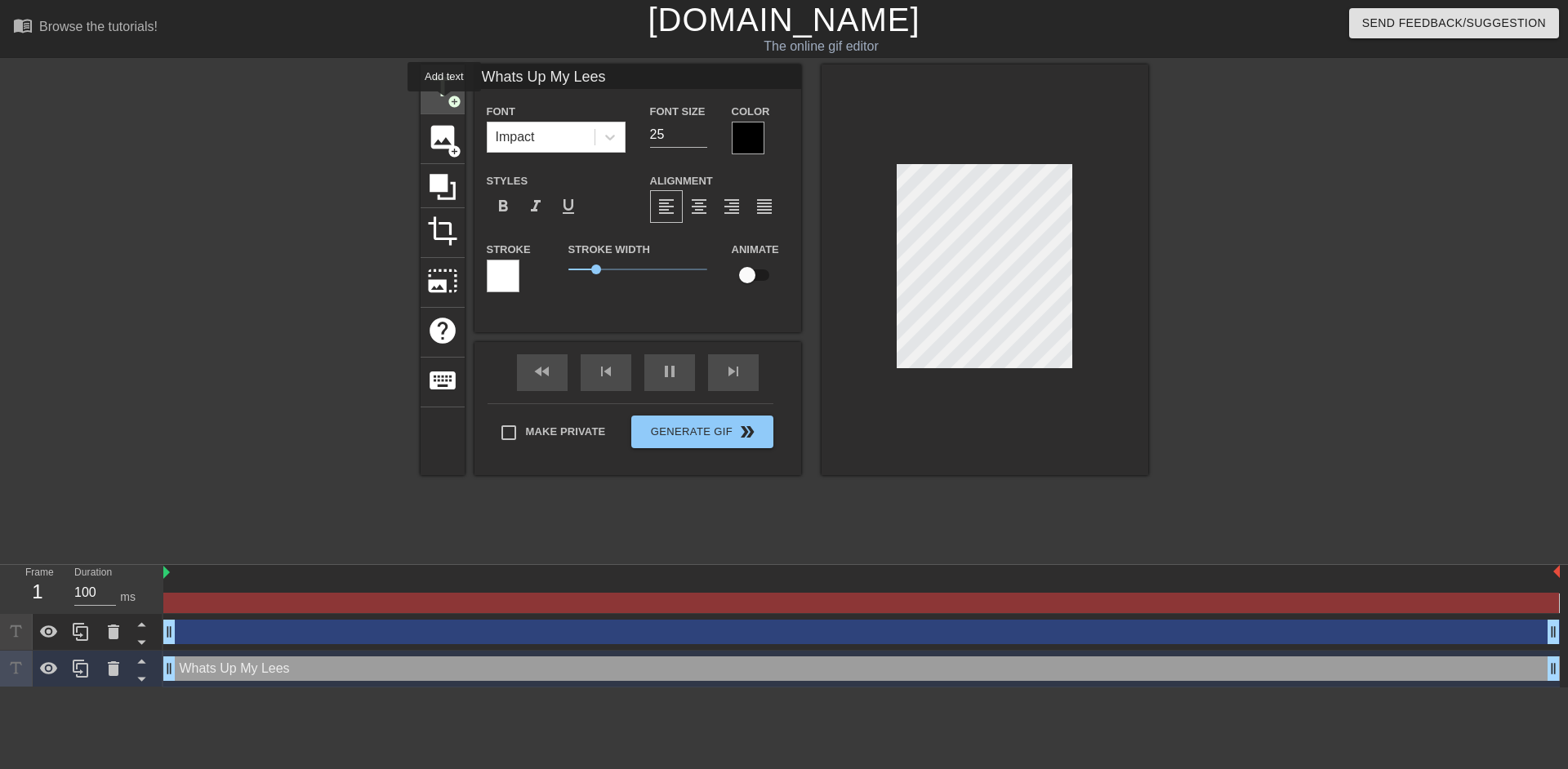
click at [444, 103] on div "title add_circle" at bounding box center [443, 90] width 44 height 50
type input "New text 4"
type input "40"
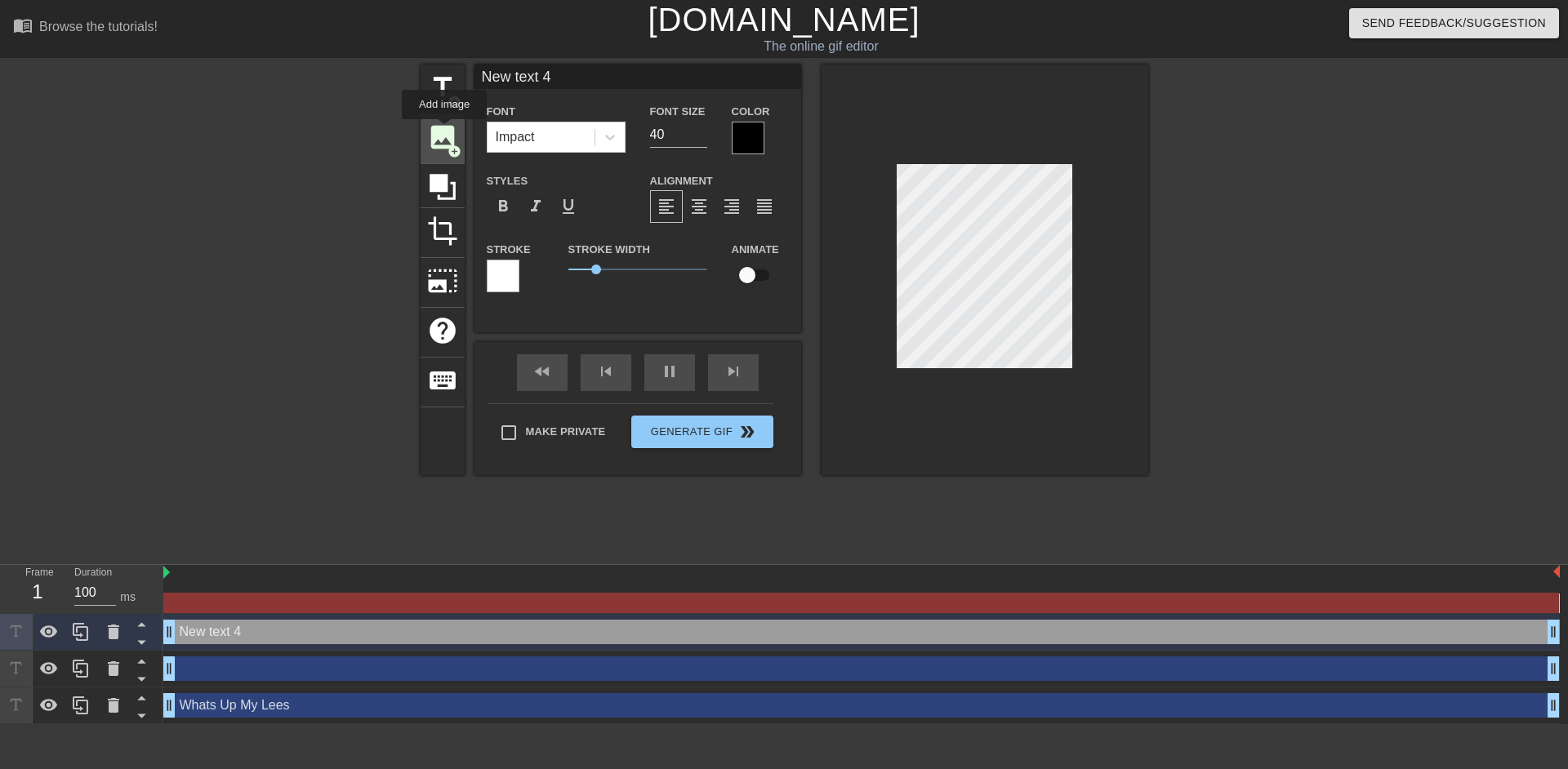
click at [444, 131] on span "image" at bounding box center [442, 136] width 31 height 31
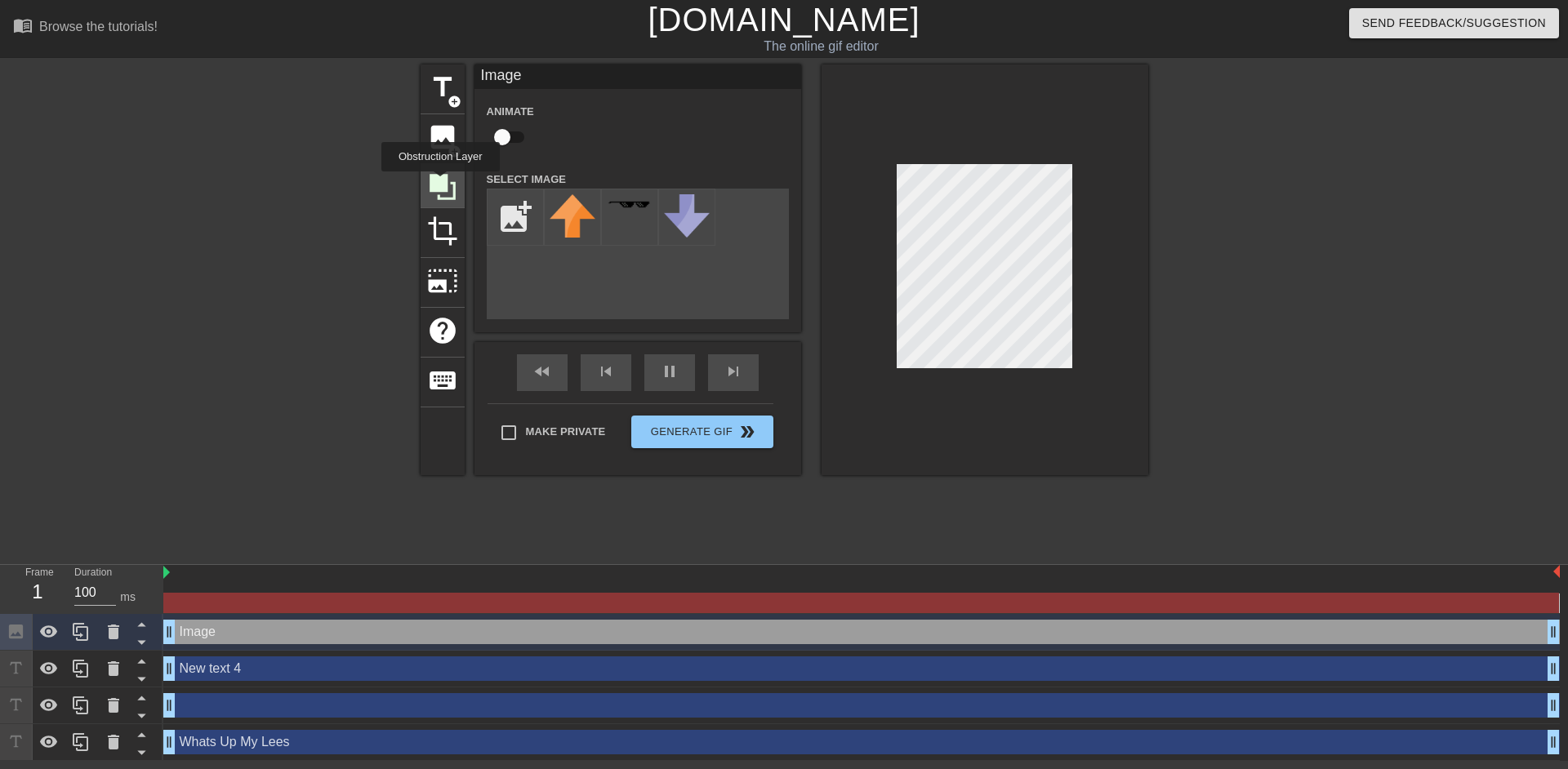
click at [440, 183] on icon at bounding box center [442, 187] width 26 height 26
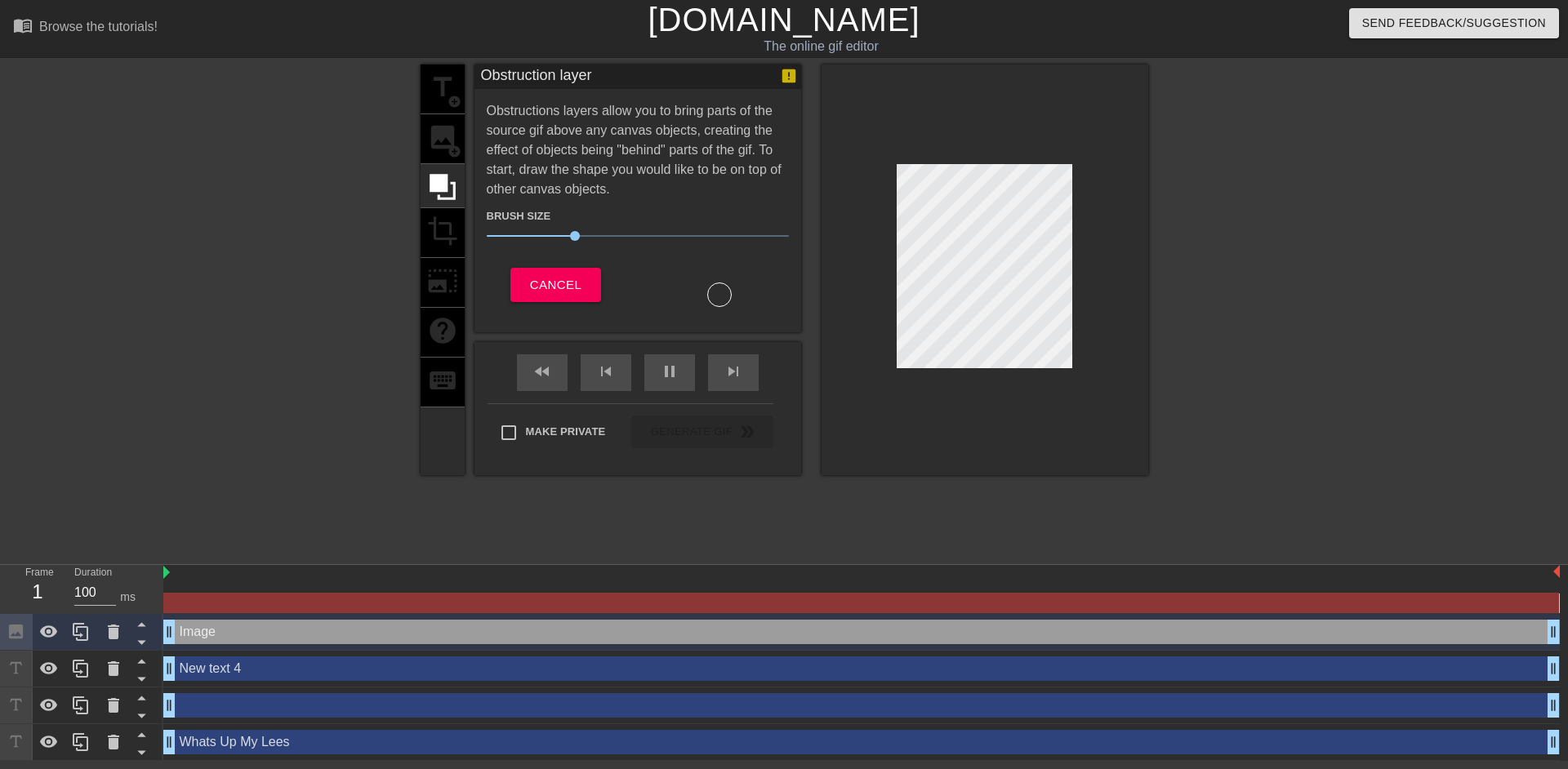
click at [436, 129] on div "title add_circle image add_circle crop photo_size_select_large help keyboard" at bounding box center [443, 270] width 44 height 410
click at [550, 287] on span "Cancel" at bounding box center [556, 284] width 52 height 21
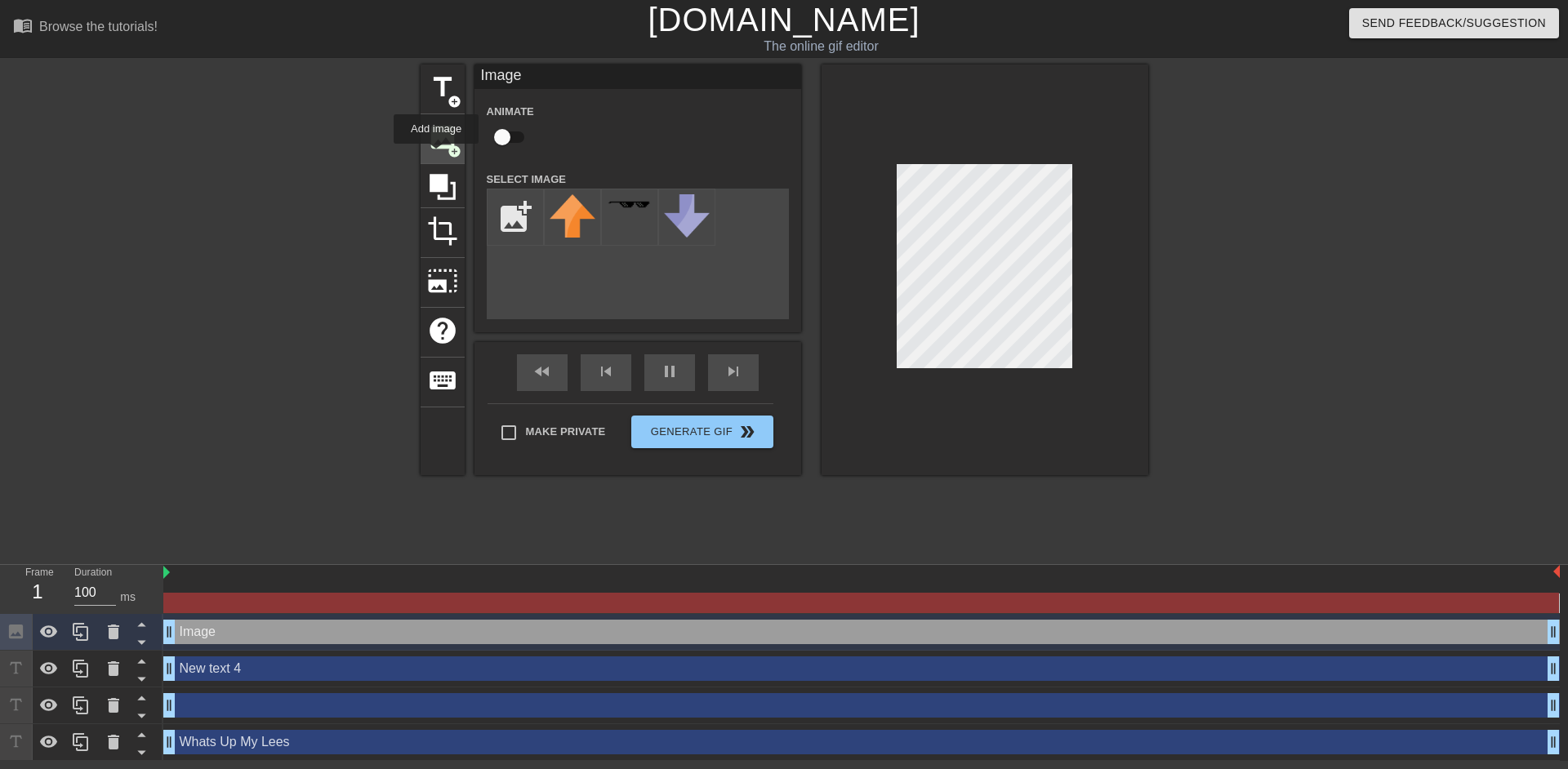
click at [448, 137] on span "image" at bounding box center [442, 136] width 31 height 31
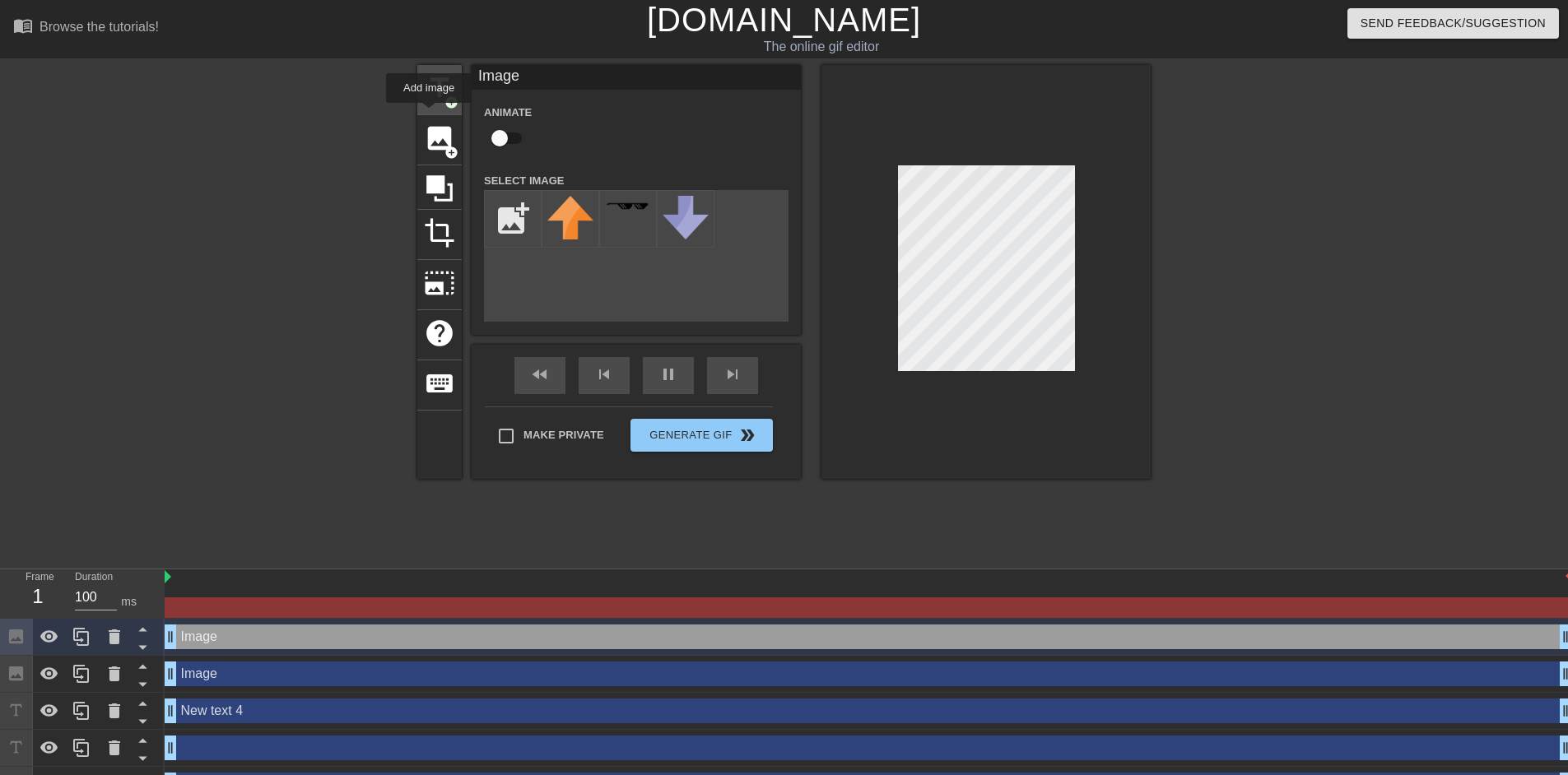
click at [432, 100] on span "title" at bounding box center [439, 88] width 31 height 31
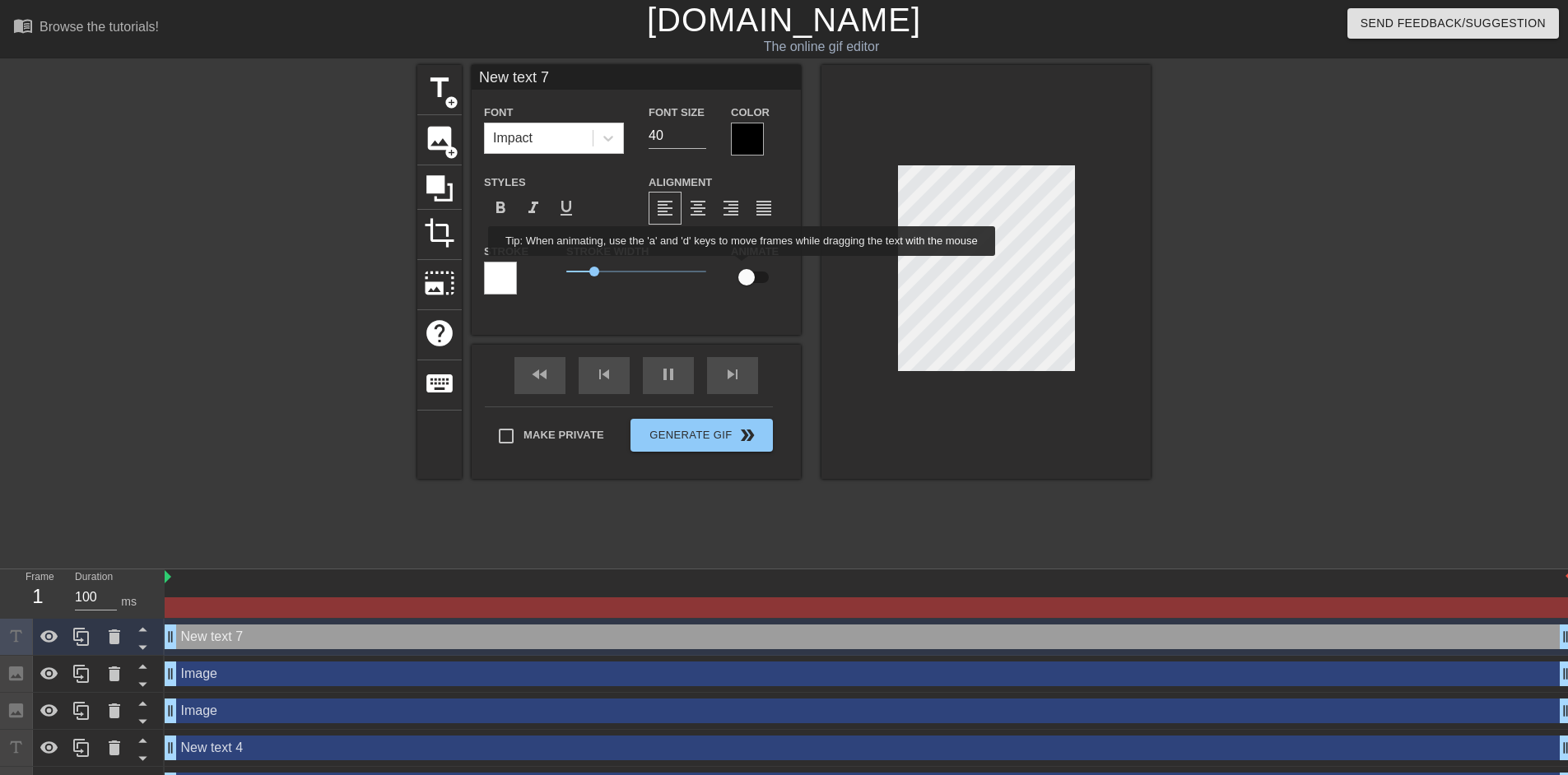
click at [747, 268] on input "checkbox" at bounding box center [746, 276] width 93 height 31
checkbox input "true"
type input "New txt 7"
type textarea "New txt 7"
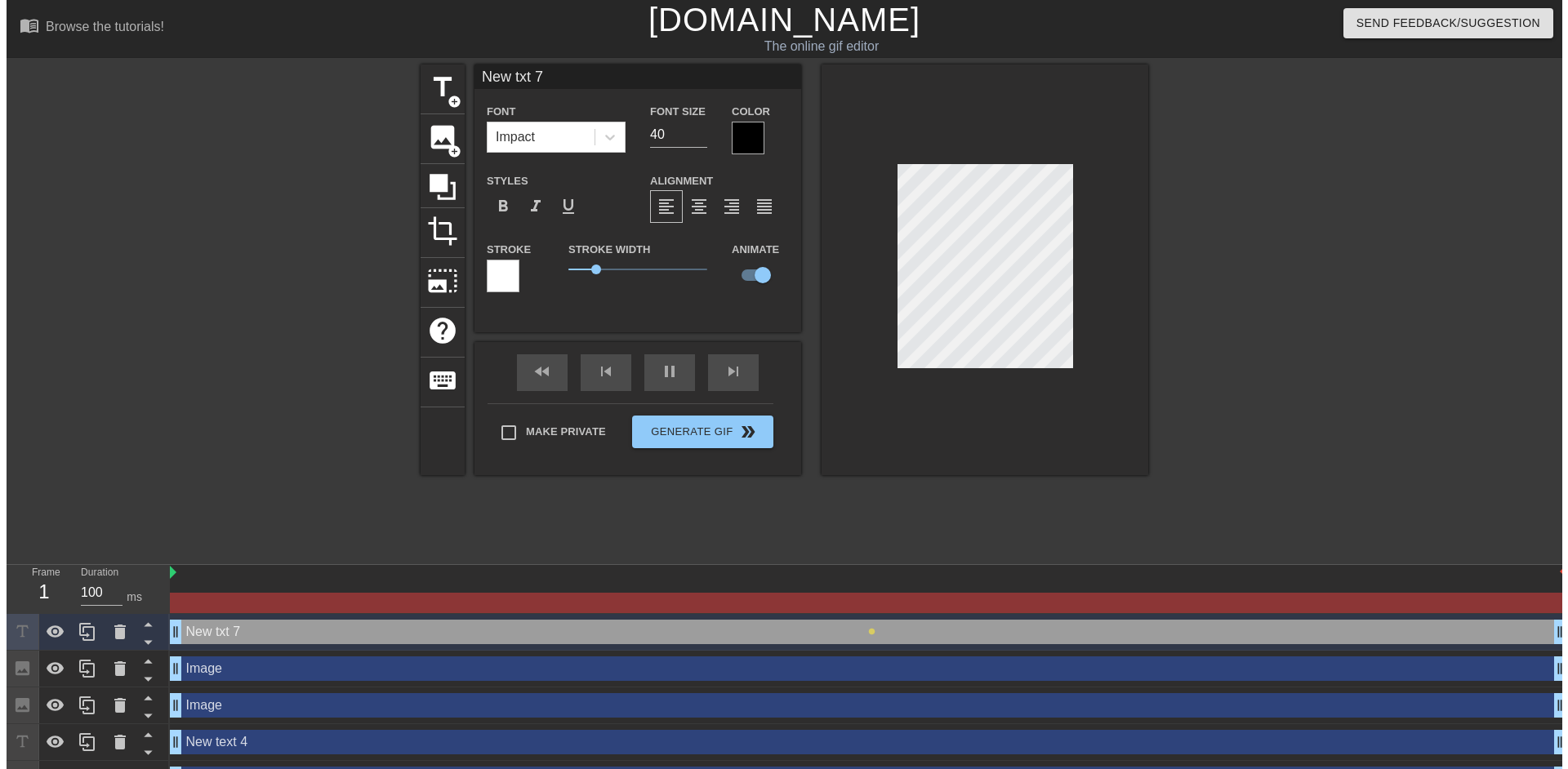
scroll to position [3, 5]
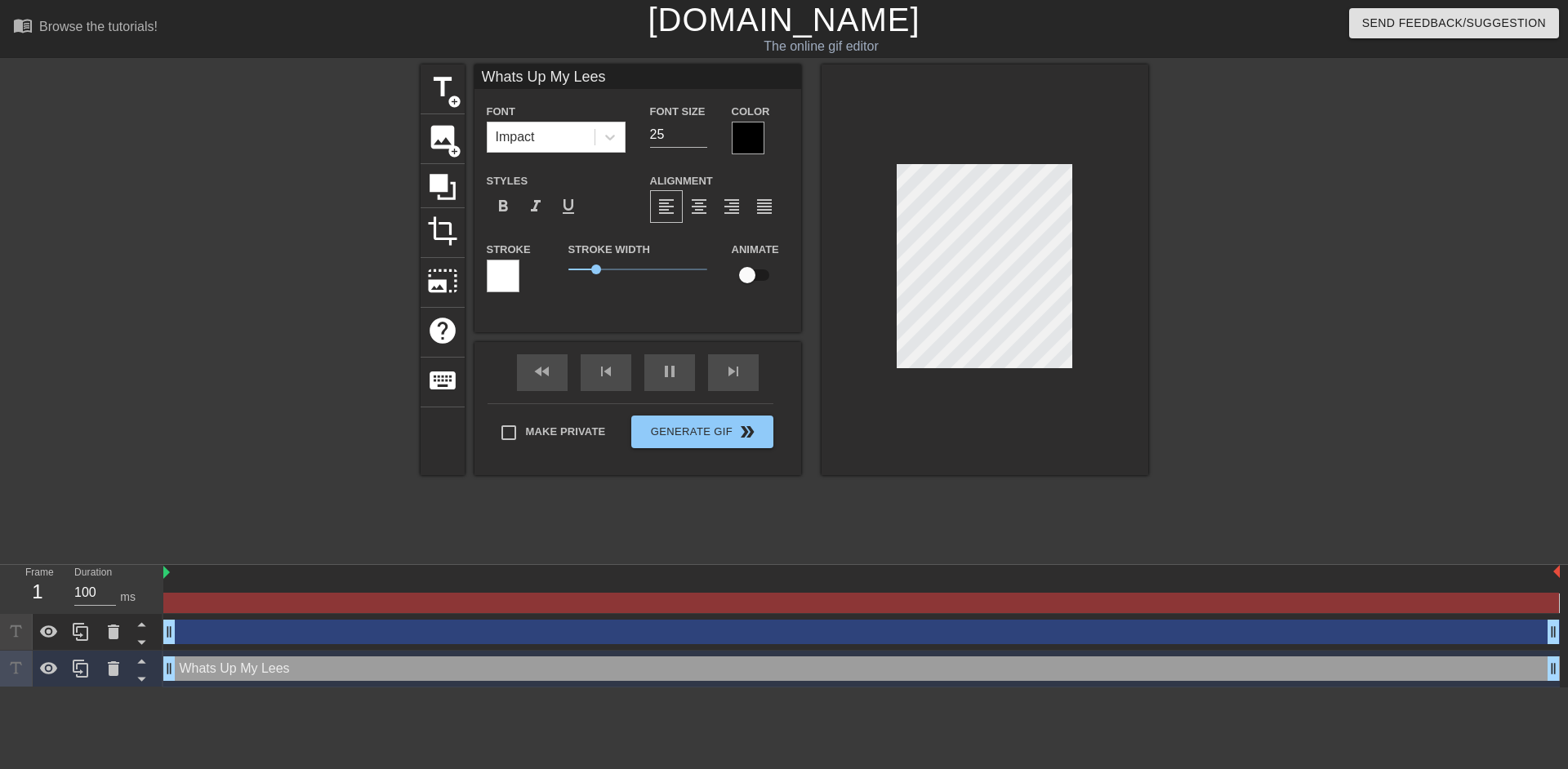
click at [750, 265] on input "checkbox" at bounding box center [747, 274] width 93 height 31
checkbox input "true"
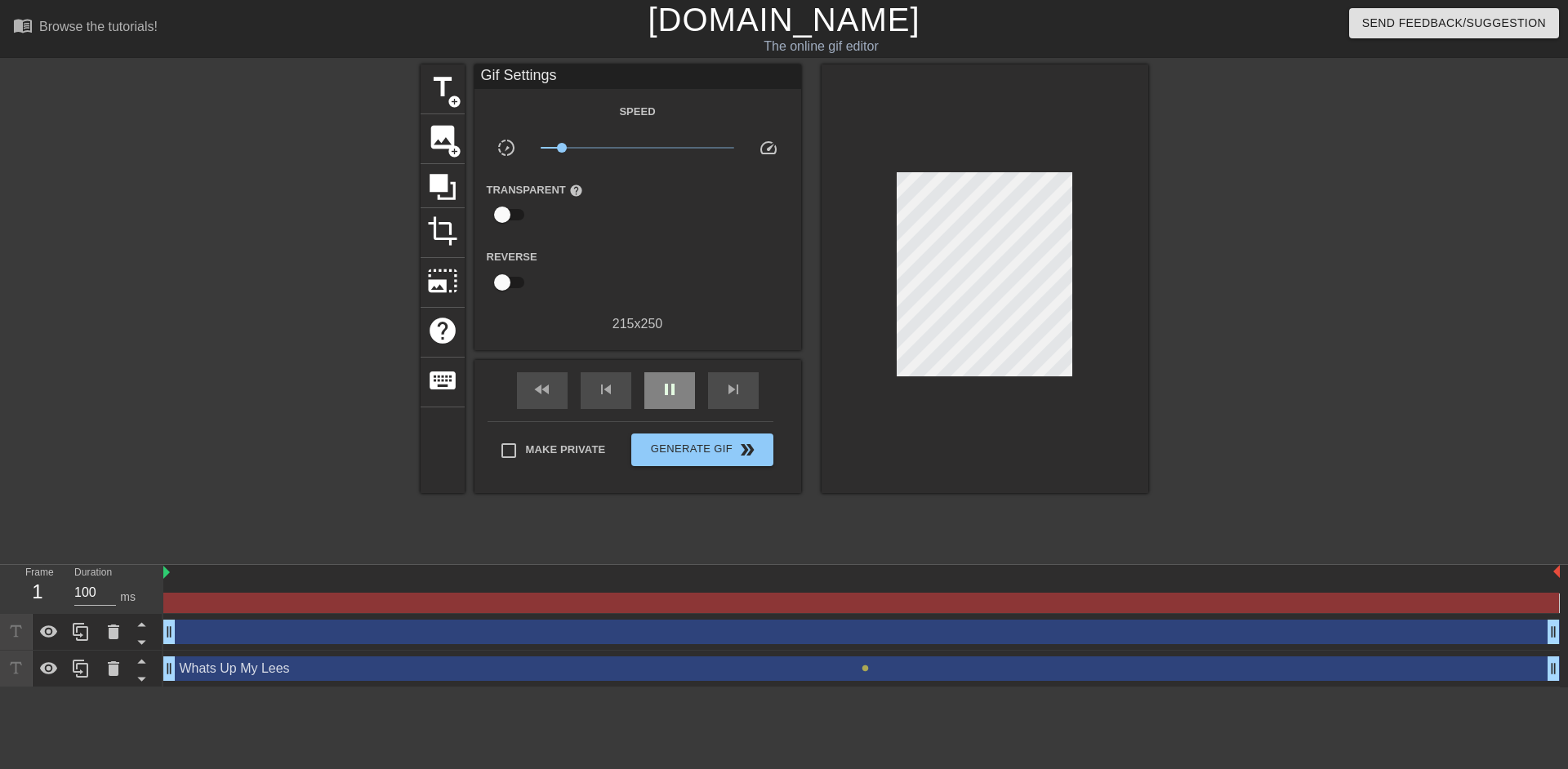
click at [656, 369] on div "fast_rewind skip_previous pause skip_next" at bounding box center [638, 391] width 266 height 61
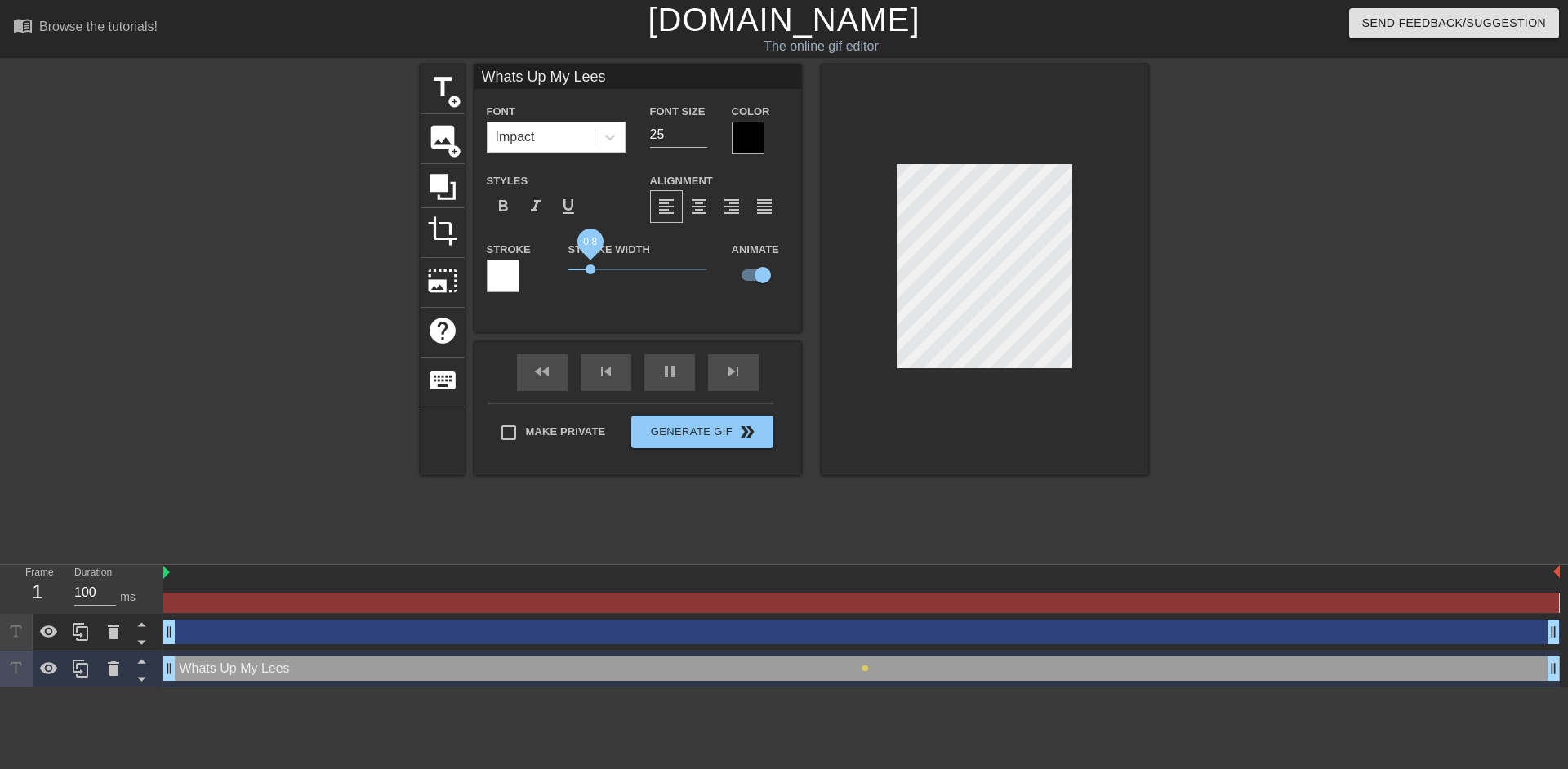
click at [590, 270] on span "0.8" at bounding box center [590, 269] width 10 height 10
click at [698, 200] on span "format_align_center" at bounding box center [699, 206] width 19 height 19
click at [491, 208] on div "format_bold" at bounding box center [502, 206] width 32 height 32
click at [540, 211] on span "format_italic" at bounding box center [535, 206] width 19 height 19
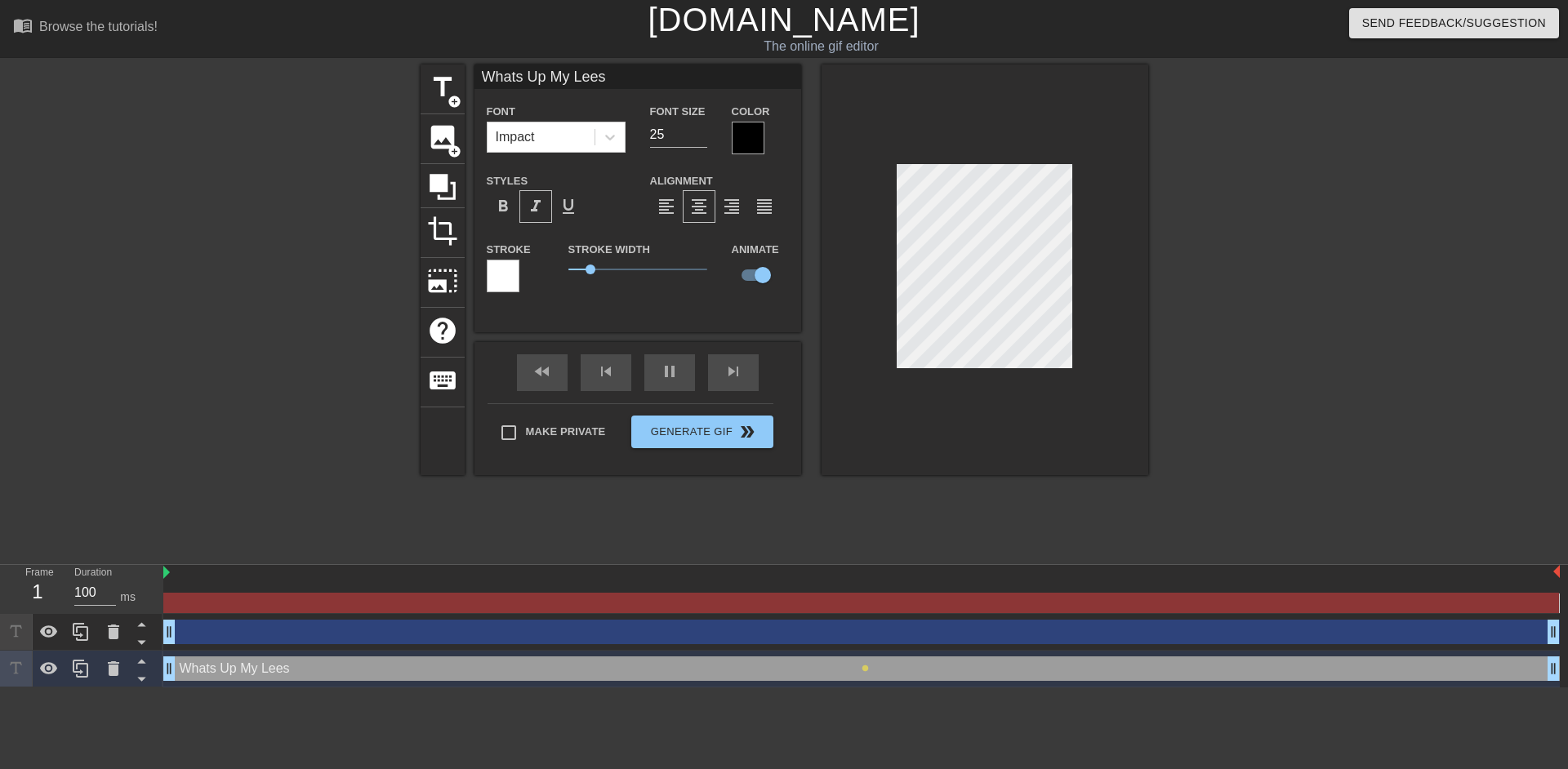
click at [540, 211] on span "format_italic" at bounding box center [535, 206] width 19 height 19
click at [429, 83] on span "title" at bounding box center [442, 87] width 31 height 31
type input "New text 8"
type input "40"
checkbox input "false"
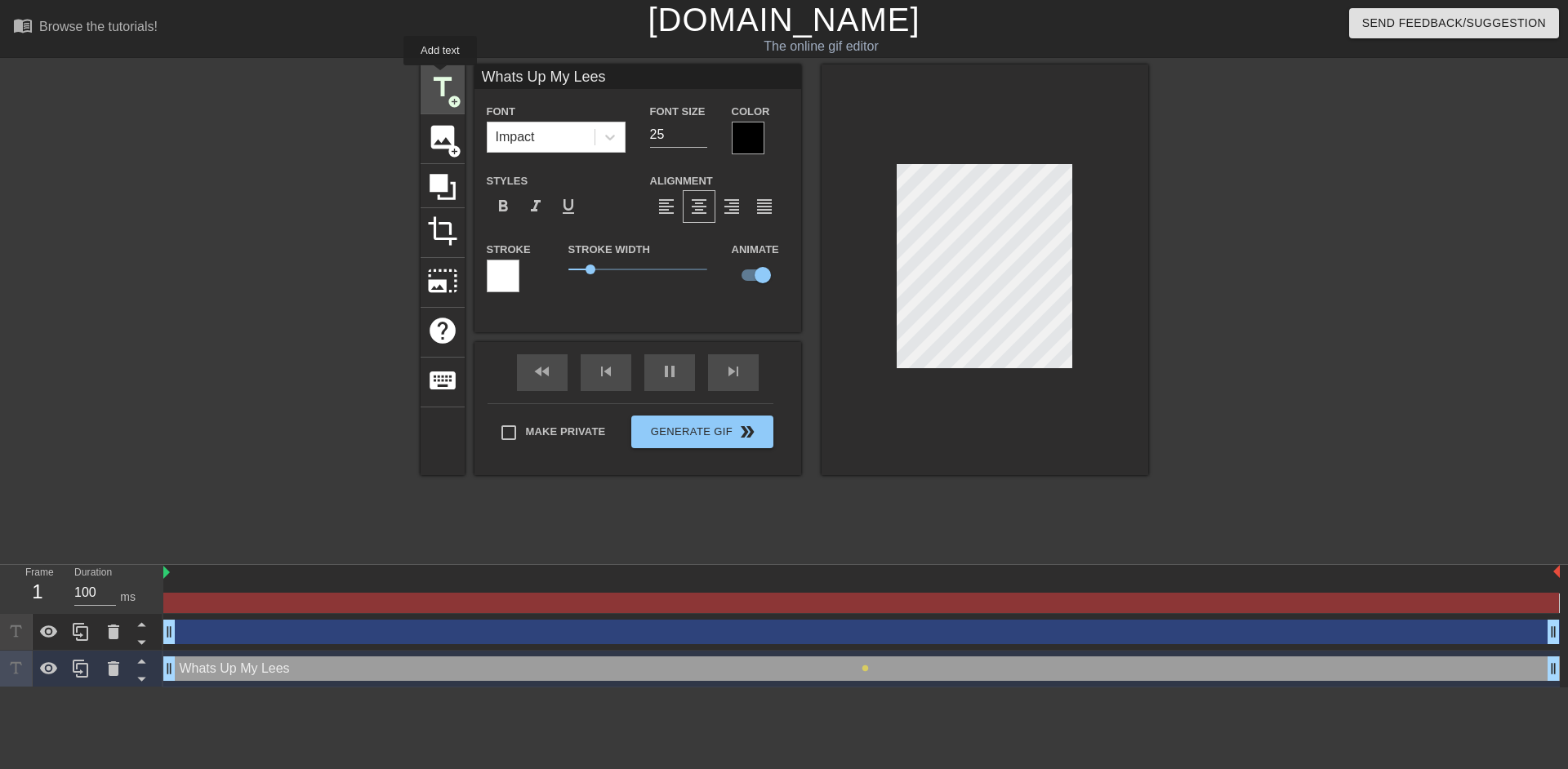
click at [440, 77] on span "title" at bounding box center [442, 87] width 31 height 31
type input "New text 9"
type input "40"
checkbox input "false"
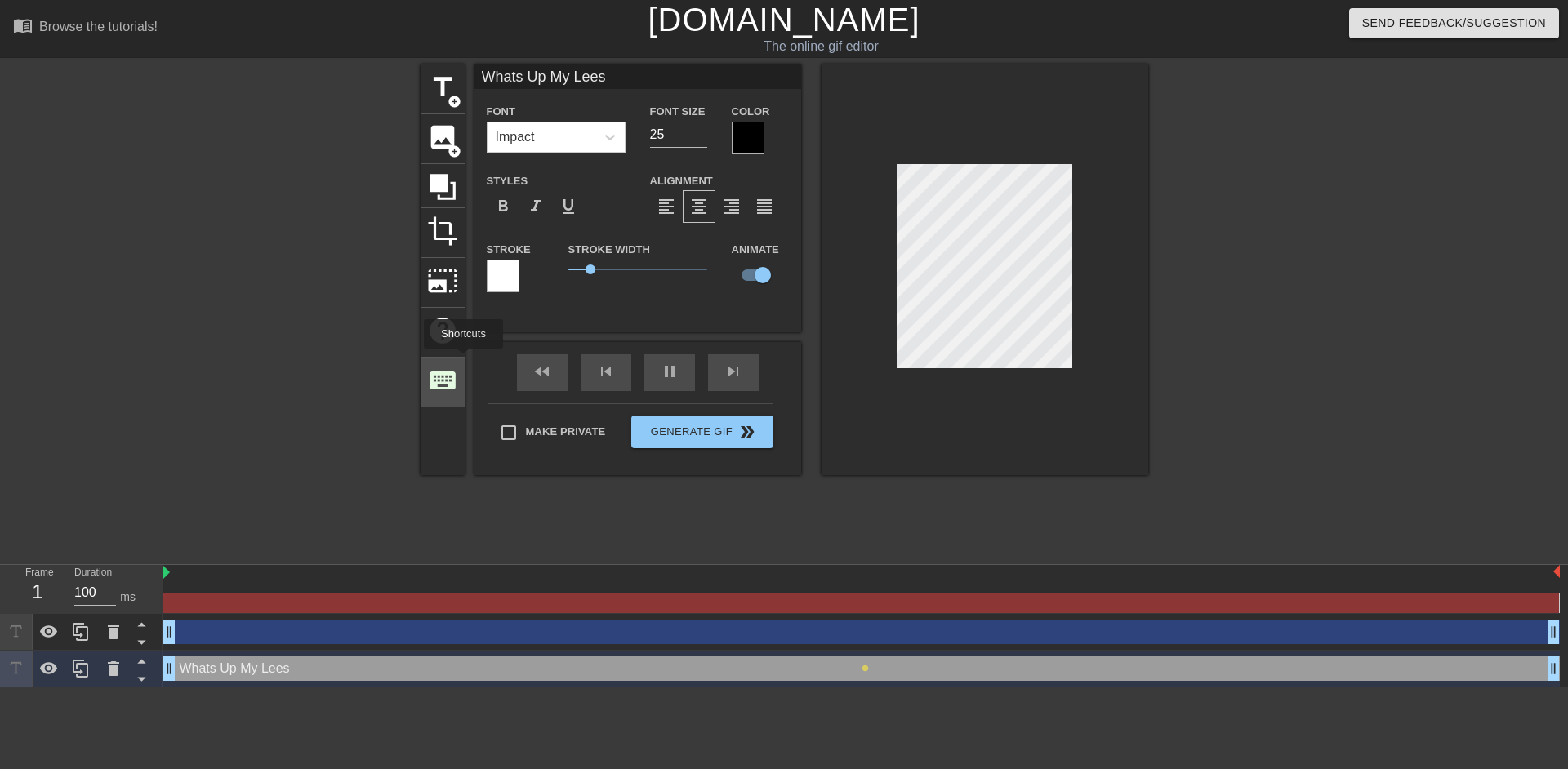
click at [463, 360] on div "keyboard" at bounding box center [443, 383] width 44 height 50
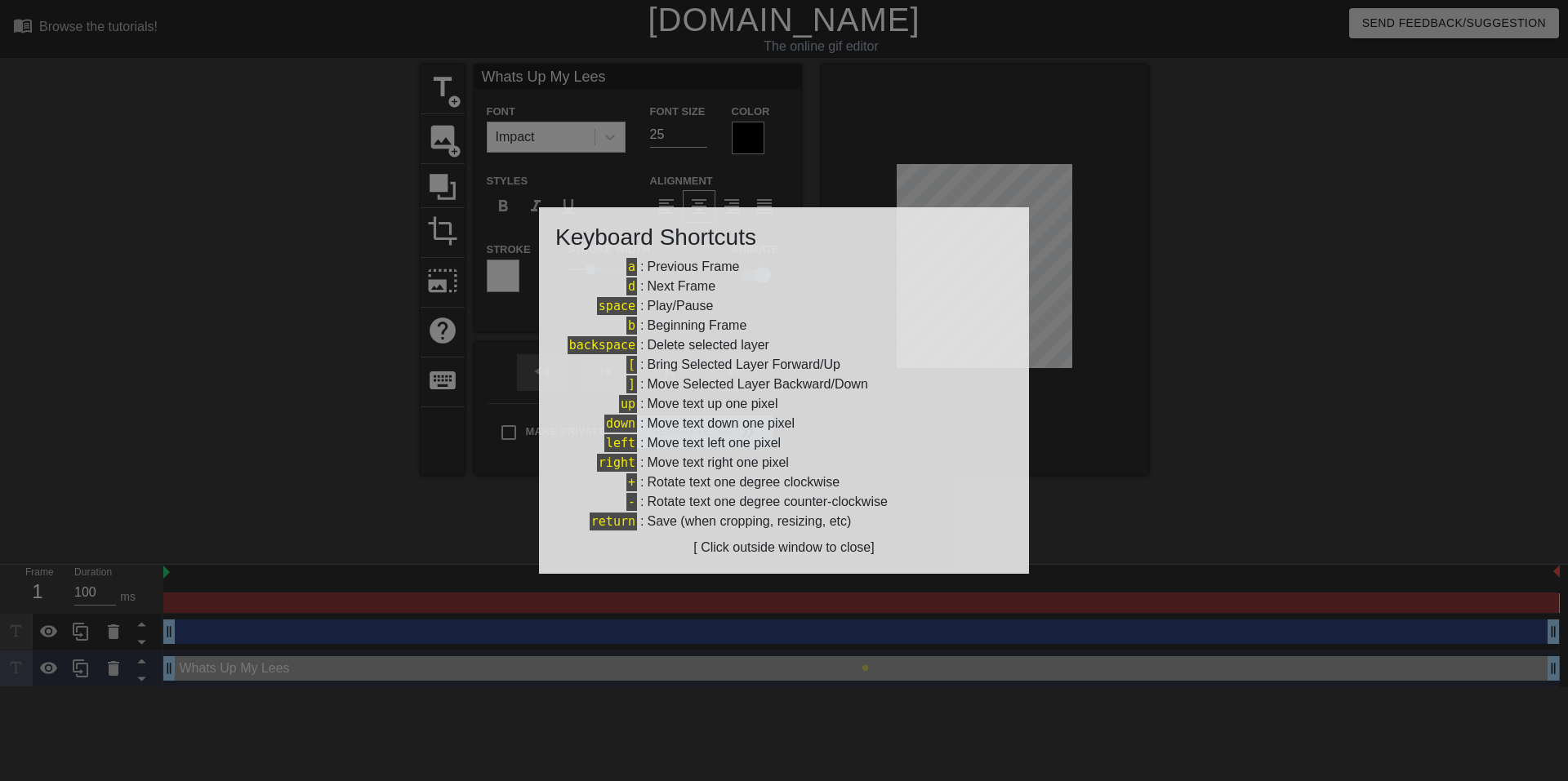
click at [302, 291] on div at bounding box center [784, 390] width 1568 height 781
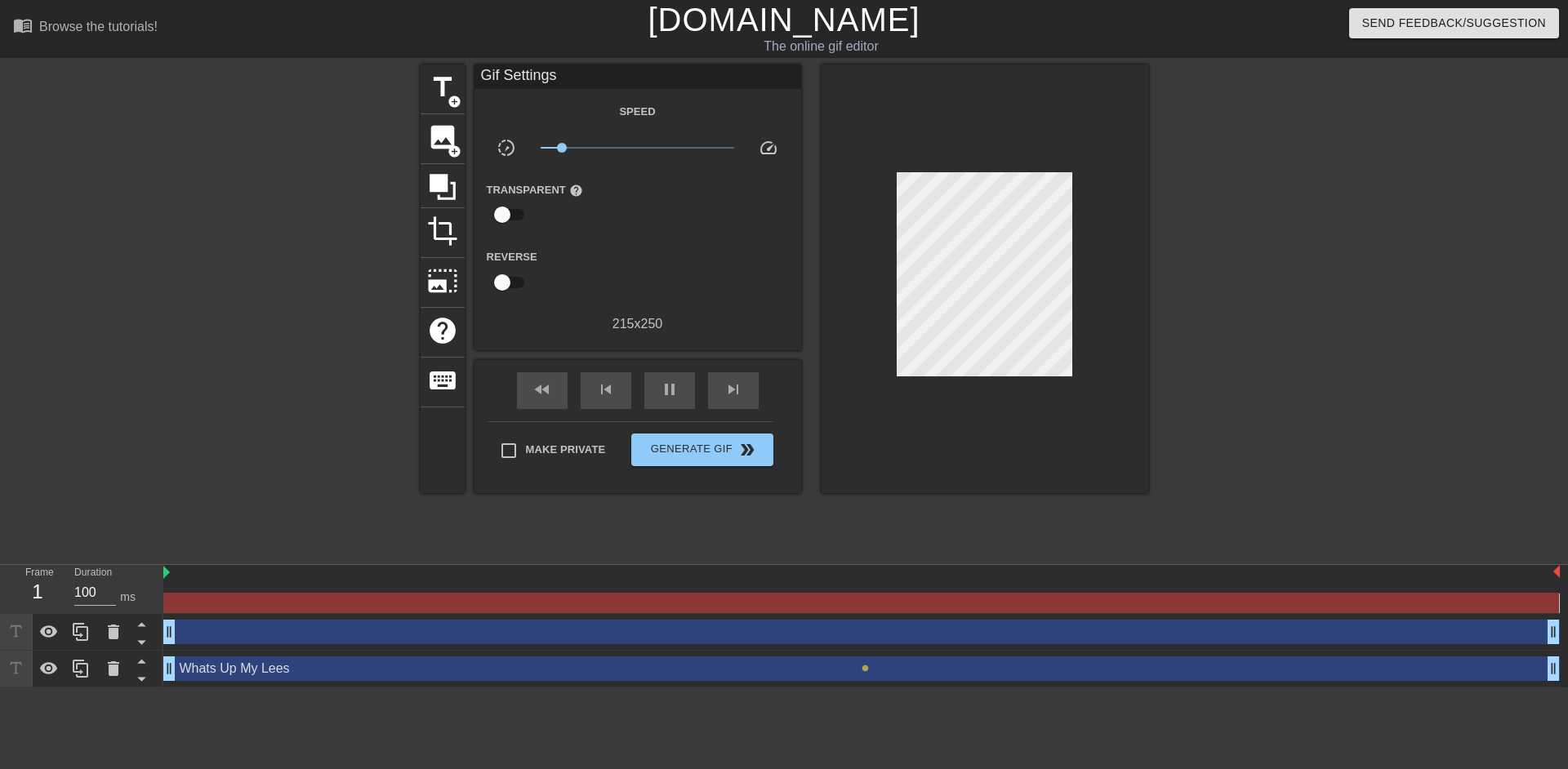
click at [894, 666] on div "Whats Up My Lees drag_handle drag_handle" at bounding box center [861, 668] width 1397 height 24
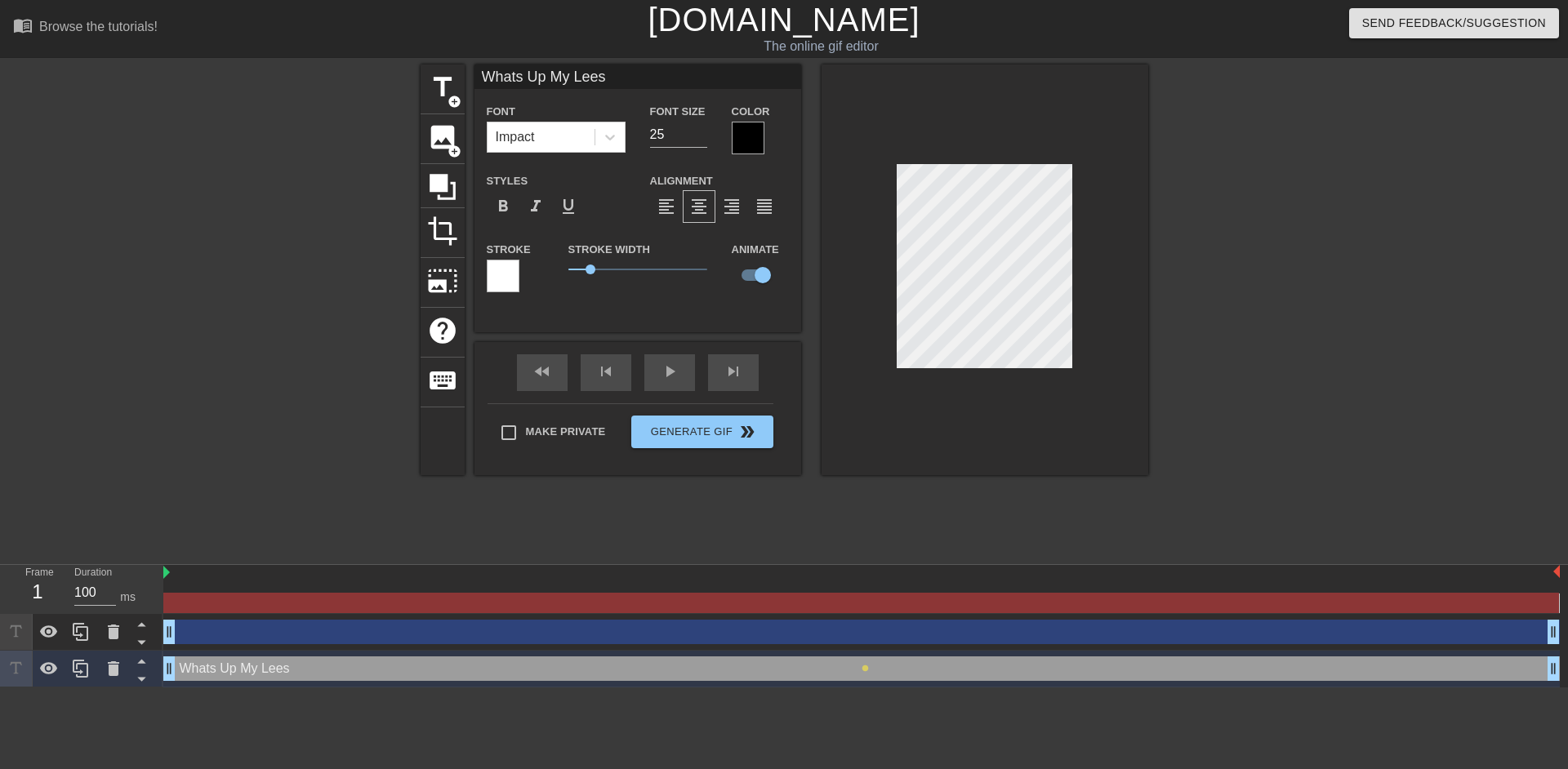
click at [1259, 411] on div at bounding box center [1290, 309] width 245 height 490
